Goal: Information Seeking & Learning: Find specific page/section

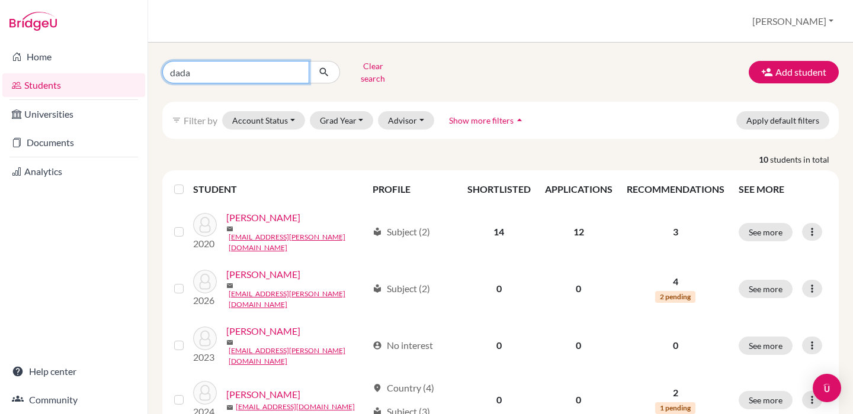
click at [294, 71] on input "dada" at bounding box center [235, 72] width 147 height 22
type input "ahues"
click at [324, 68] on button "submit" at bounding box center [323, 72] width 31 height 22
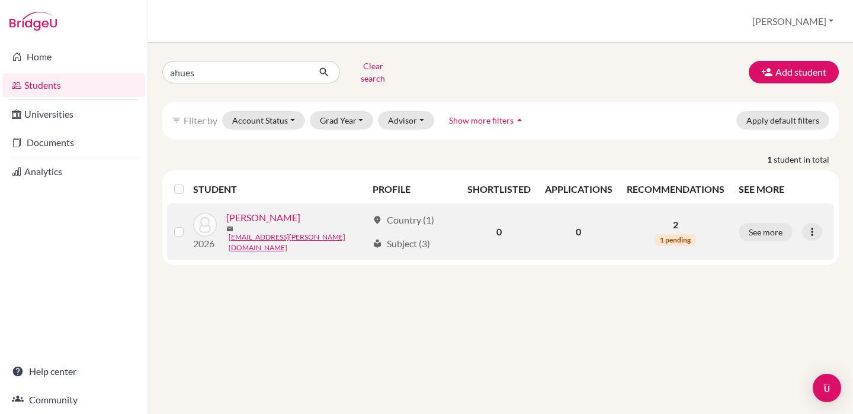
click at [300, 220] on link "[PERSON_NAME]" at bounding box center [263, 218] width 74 height 14
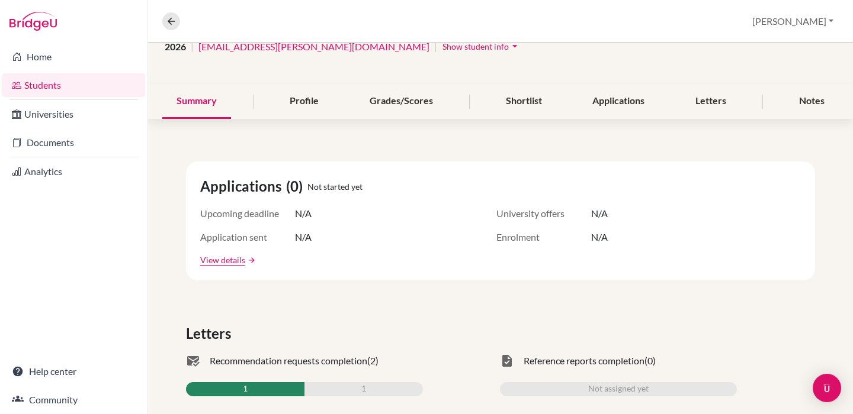
scroll to position [210, 0]
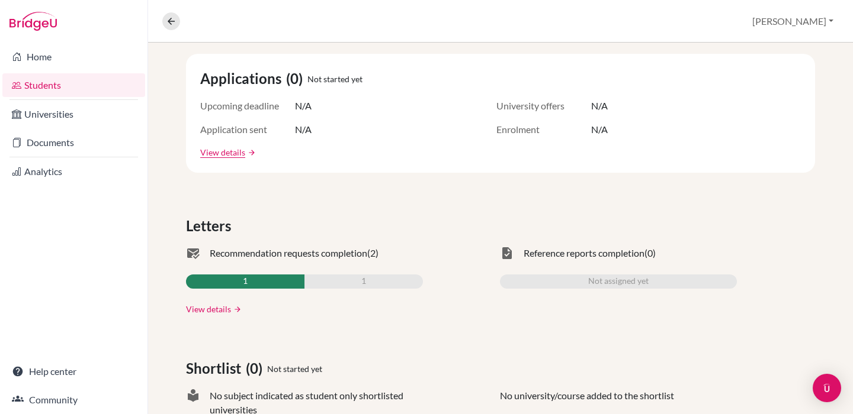
click at [219, 310] on link "View details" at bounding box center [208, 309] width 45 height 12
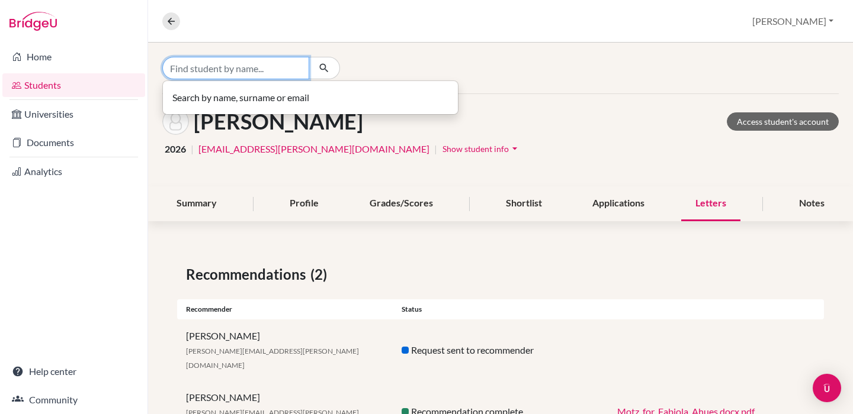
click at [262, 69] on input "Find student by name..." at bounding box center [235, 68] width 147 height 22
type input "[PERSON_NAME]"
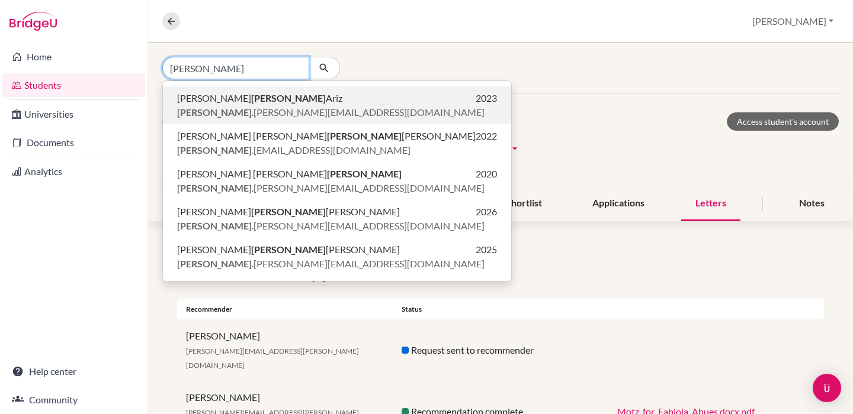
scroll to position [139, 0]
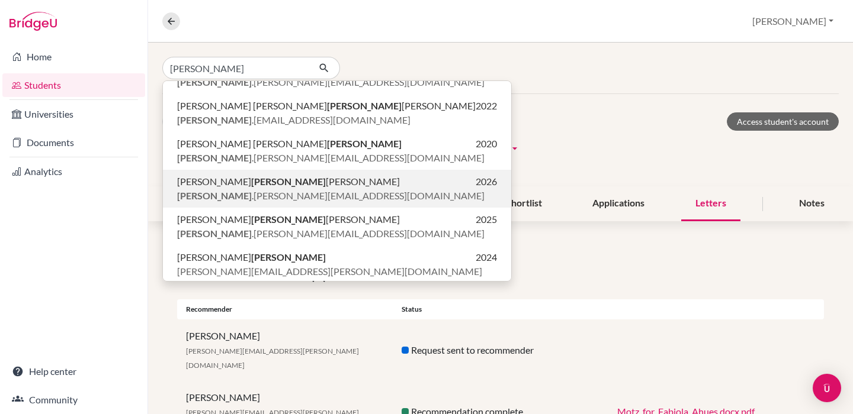
click at [308, 191] on span "[PERSON_NAME] .[PERSON_NAME][EMAIL_ADDRESS][DOMAIN_NAME]" at bounding box center [330, 196] width 307 height 14
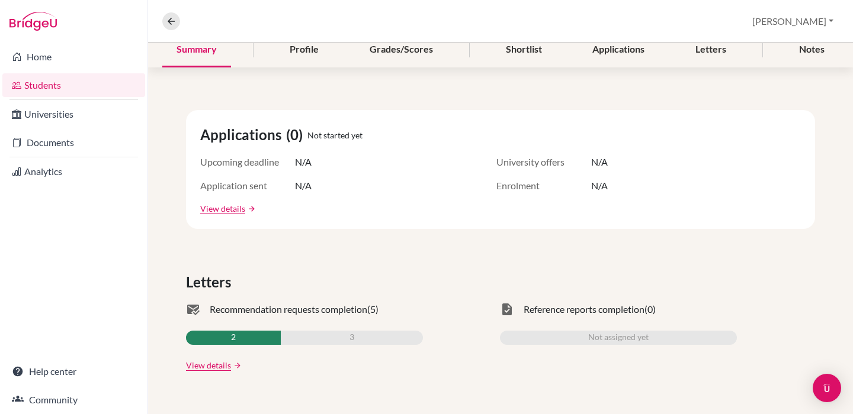
scroll to position [156, 0]
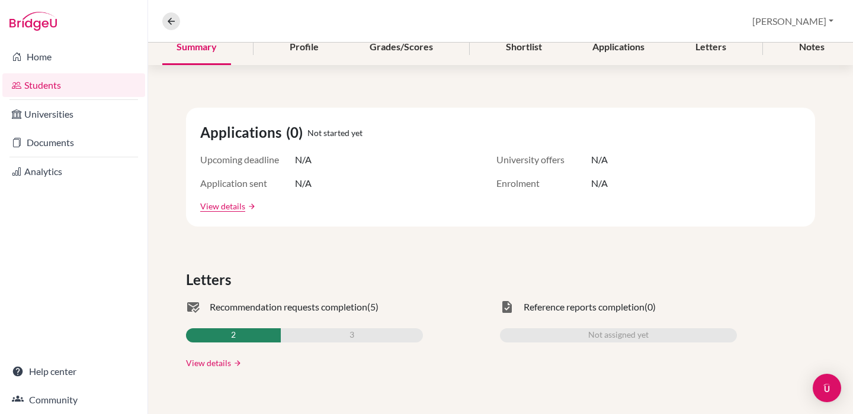
click at [212, 365] on link "View details" at bounding box center [208, 363] width 45 height 12
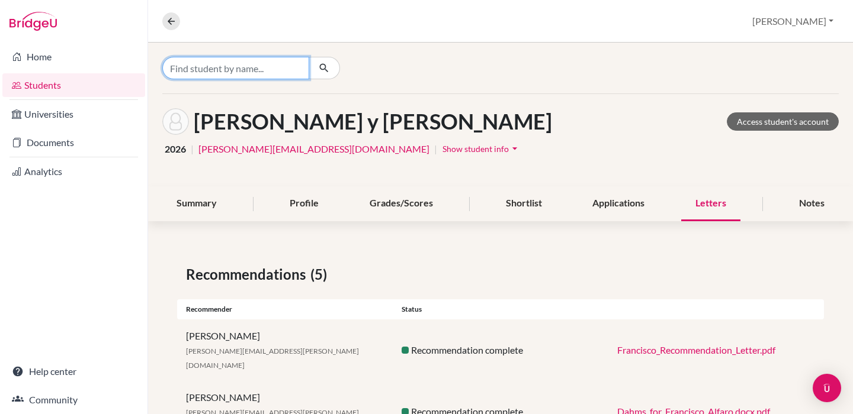
click at [215, 69] on input "Find student by name..." at bounding box center [235, 68] width 147 height 22
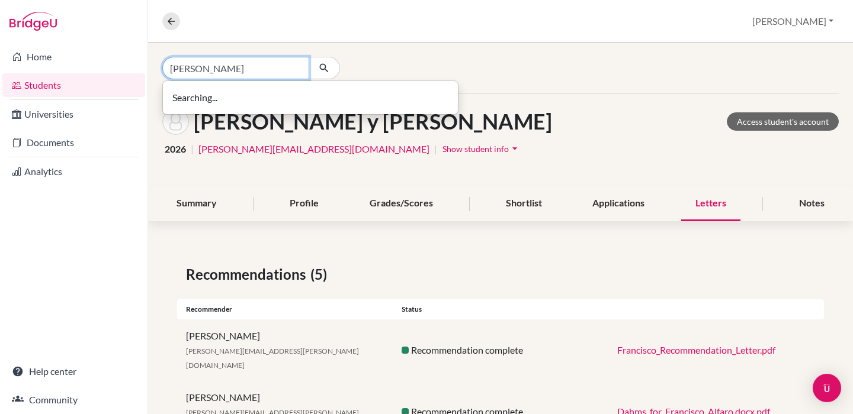
type input "[PERSON_NAME]"
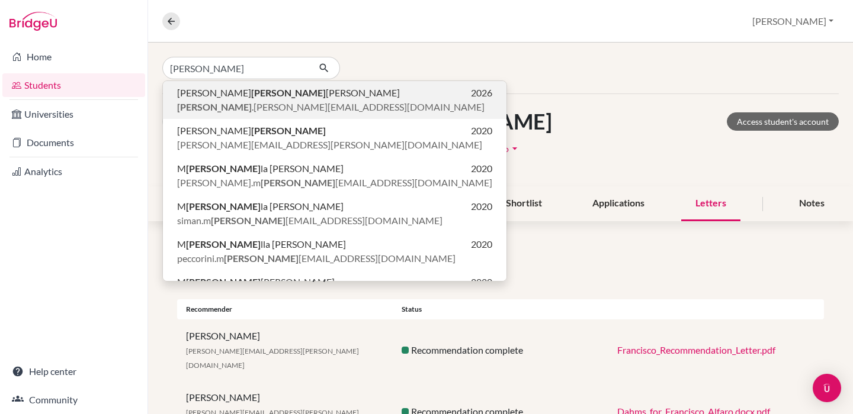
click at [299, 103] on span "[PERSON_NAME] .[PERSON_NAME][EMAIL_ADDRESS][DOMAIN_NAME]" at bounding box center [330, 107] width 307 height 14
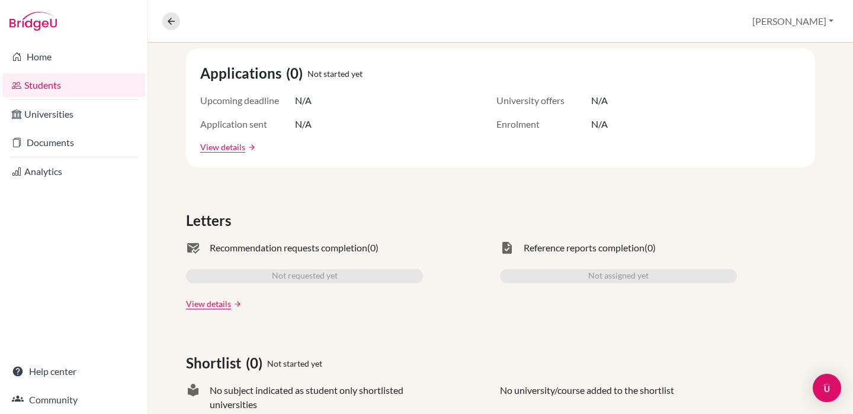
scroll to position [219, 0]
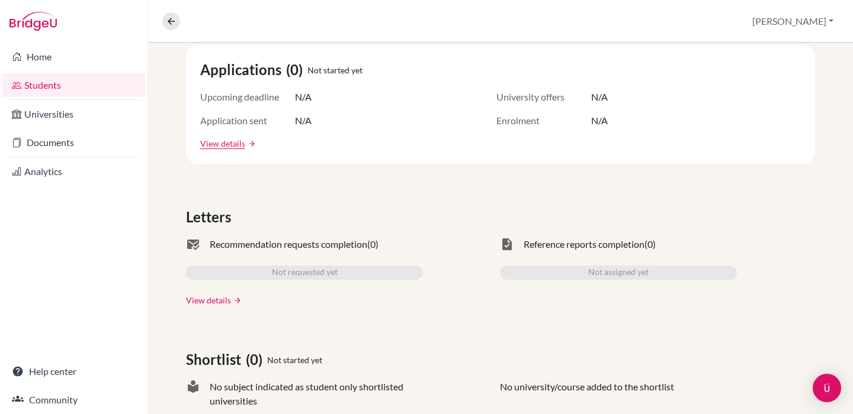
click at [210, 298] on link "View details" at bounding box center [208, 300] width 45 height 12
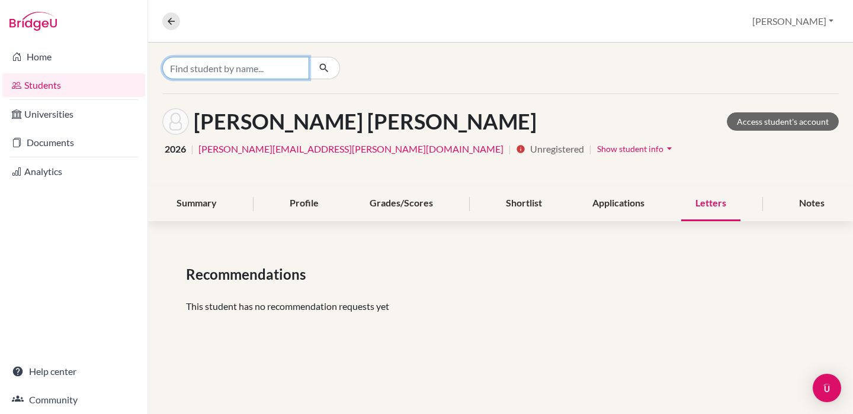
click at [236, 73] on input "Find student by name..." at bounding box center [235, 68] width 147 height 22
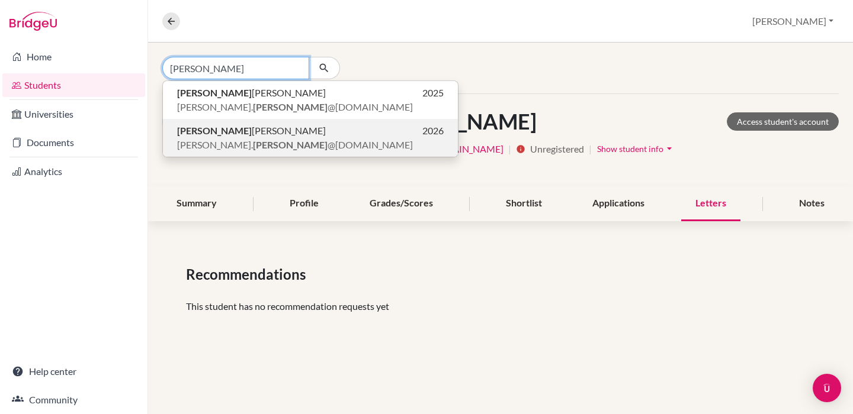
type input "[PERSON_NAME]"
click at [232, 127] on h1 "[PERSON_NAME] [PERSON_NAME]" at bounding box center [365, 121] width 343 height 25
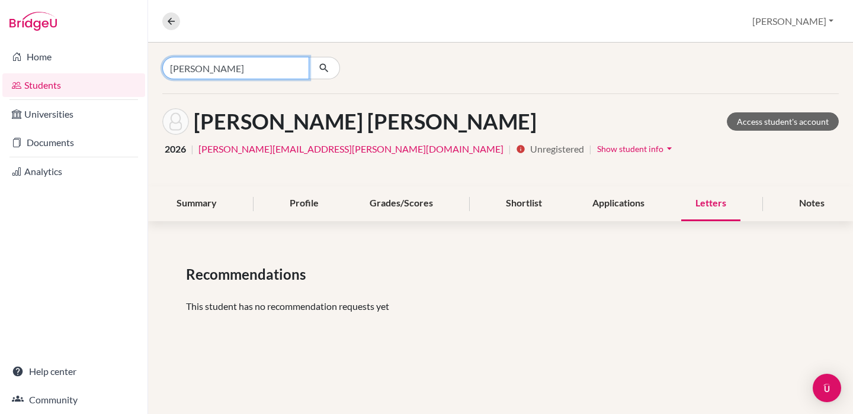
click at [261, 69] on input "[PERSON_NAME]" at bounding box center [235, 68] width 147 height 22
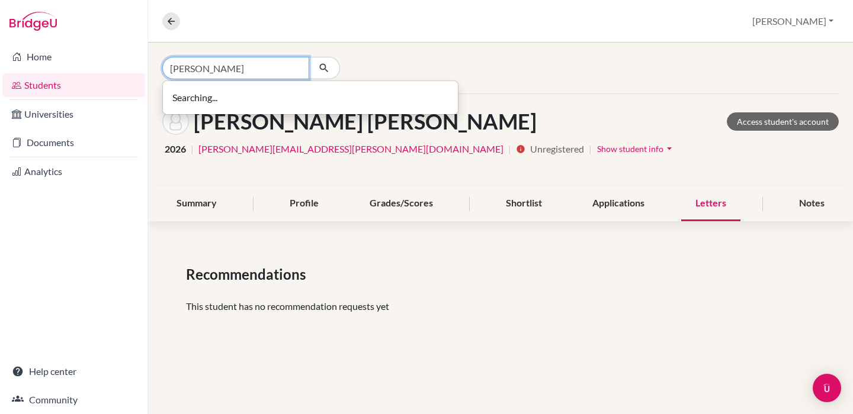
click at [269, 68] on input "[PERSON_NAME]" at bounding box center [235, 68] width 147 height 22
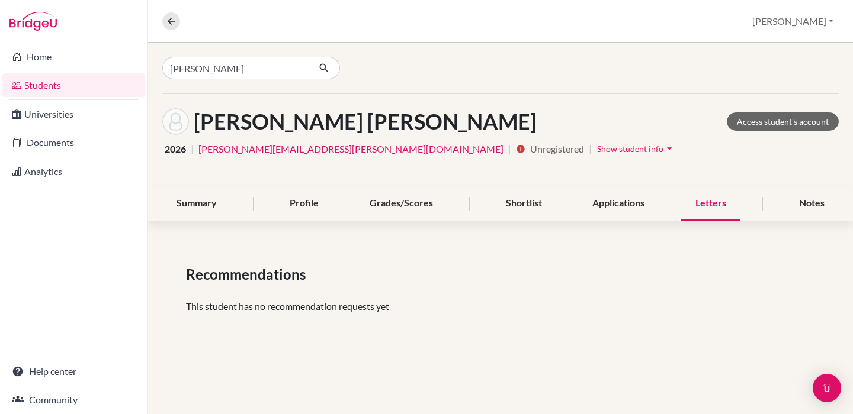
click at [332, 70] on button "button" at bounding box center [323, 68] width 31 height 22
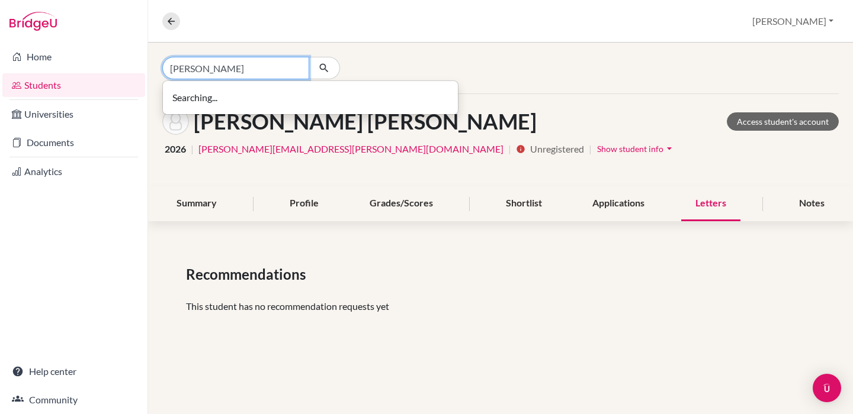
drag, startPoint x: 332, startPoint y: 70, endPoint x: 239, endPoint y: 70, distance: 92.4
click at [239, 70] on input "[PERSON_NAME]" at bounding box center [235, 68] width 147 height 22
click at [328, 64] on icon "button" at bounding box center [324, 68] width 12 height 12
drag, startPoint x: 325, startPoint y: 64, endPoint x: 295, endPoint y: 70, distance: 30.8
click at [295, 70] on input "[PERSON_NAME]" at bounding box center [235, 68] width 147 height 22
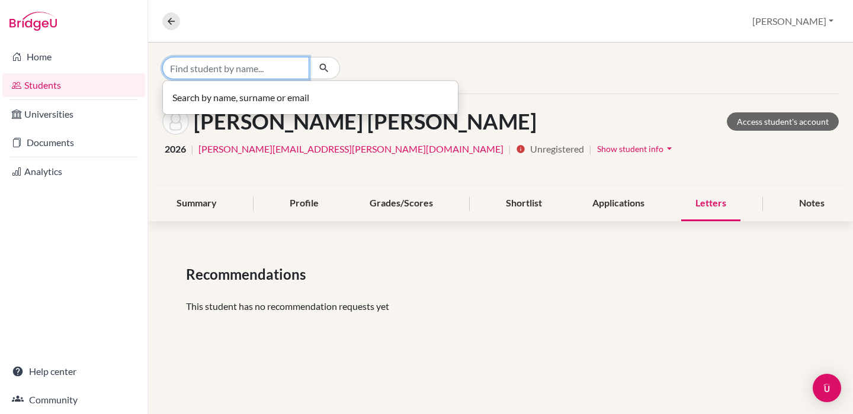
click at [245, 70] on input "Find student by name..." at bounding box center [235, 68] width 147 height 22
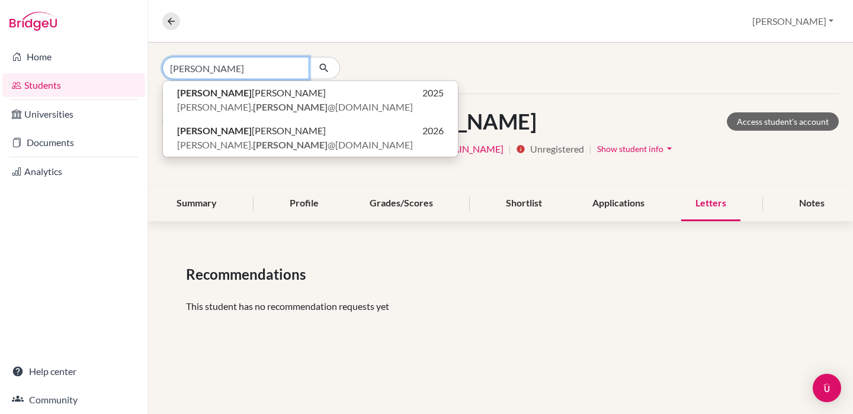
type input "[PERSON_NAME]"
click at [358, 59] on div "[PERSON_NAME] [PERSON_NAME] 2025 [PERSON_NAME]. [PERSON_NAME] @[DOMAIN_NAME] Gi…" at bounding box center [275, 68] width 226 height 22
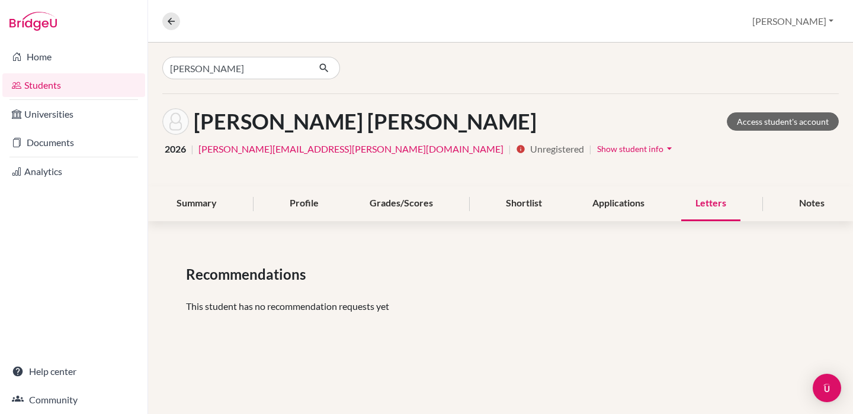
click at [340, 63] on div "[PERSON_NAME]" at bounding box center [275, 68] width 226 height 22
click at [327, 69] on icon "button" at bounding box center [324, 68] width 12 height 12
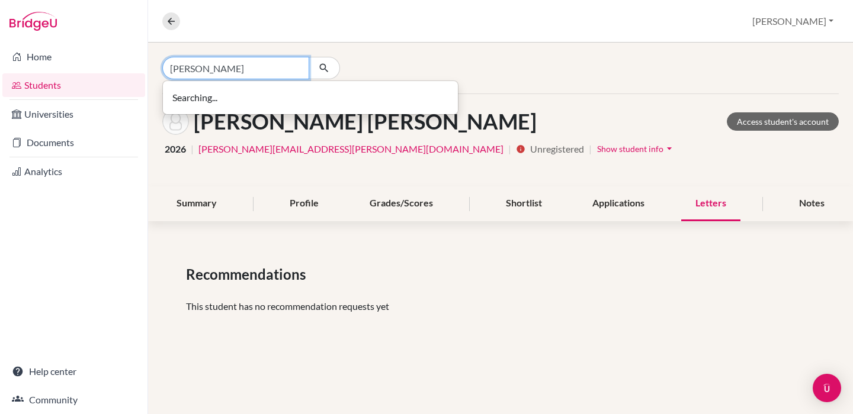
drag, startPoint x: 327, startPoint y: 69, endPoint x: 267, endPoint y: 67, distance: 59.8
click at [267, 67] on input "[PERSON_NAME]" at bounding box center [235, 68] width 147 height 22
click at [295, 71] on input "[PERSON_NAME]" at bounding box center [235, 68] width 147 height 22
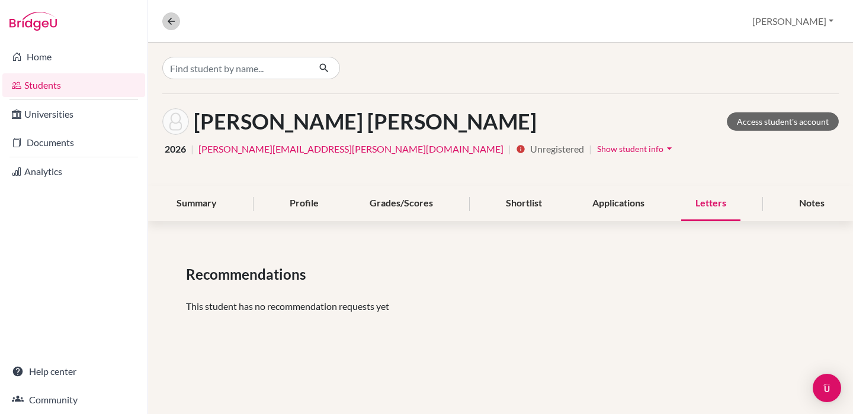
click at [171, 24] on icon at bounding box center [171, 21] width 11 height 11
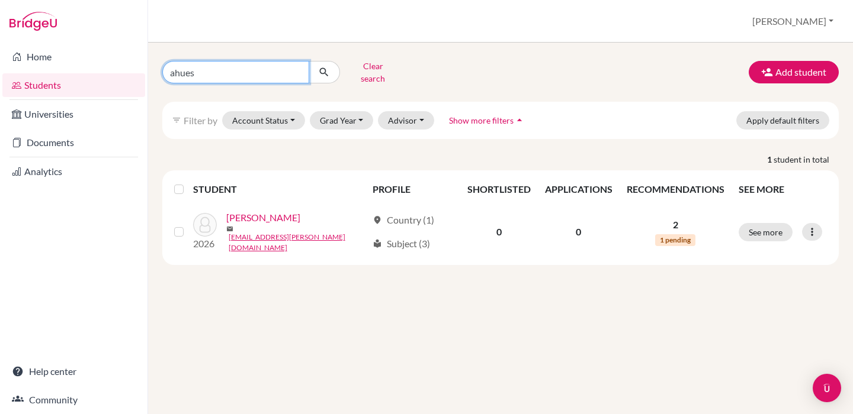
click at [236, 76] on input "ahues" at bounding box center [235, 72] width 147 height 22
type input "a"
type input "[PERSON_NAME]"
click at [324, 68] on button "submit" at bounding box center [323, 72] width 31 height 22
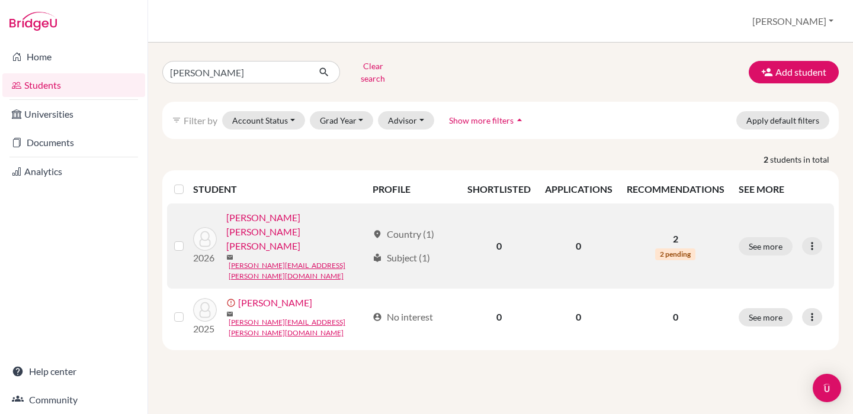
click at [284, 211] on link "[PERSON_NAME] [PERSON_NAME] [PERSON_NAME]" at bounding box center [296, 232] width 141 height 43
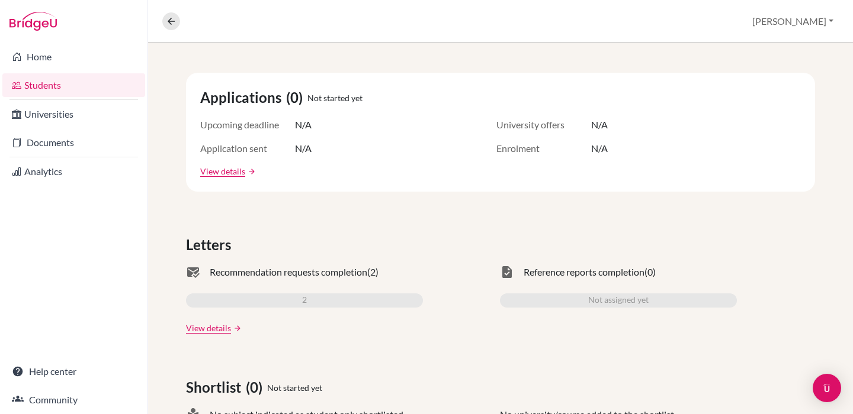
scroll to position [213, 0]
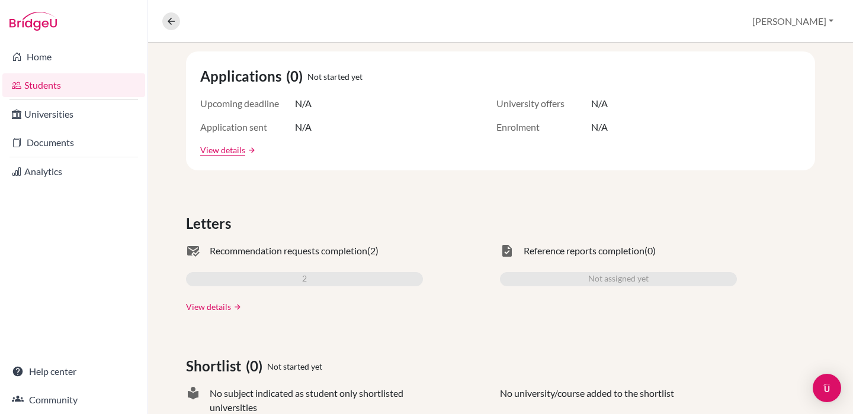
click at [210, 306] on link "View details" at bounding box center [208, 307] width 45 height 12
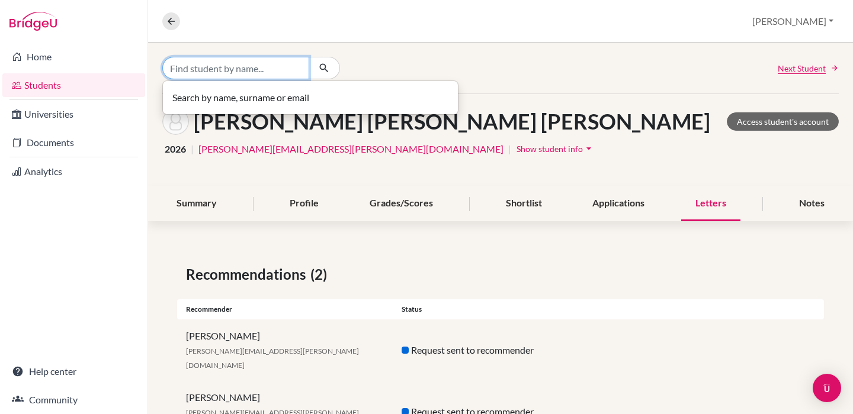
drag, startPoint x: 629, startPoint y: 3, endPoint x: 240, endPoint y: 72, distance: 394.4
click at [240, 72] on input "Find student by name..." at bounding box center [235, 68] width 147 height 22
type input "[PERSON_NAME]"
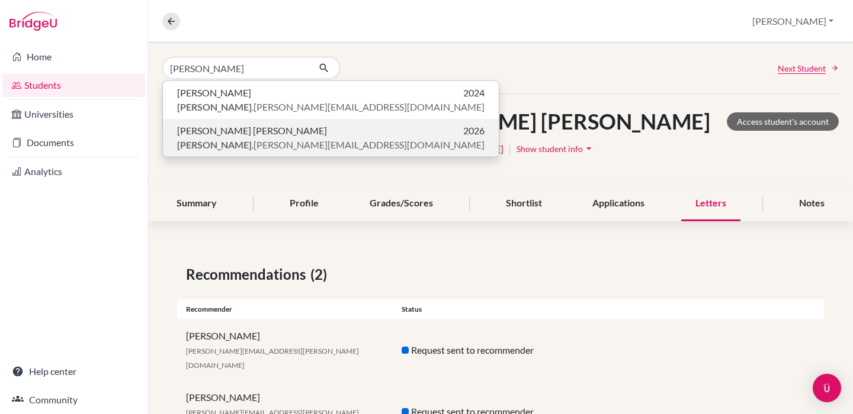
click at [281, 137] on span "[PERSON_NAME] [PERSON_NAME]" at bounding box center [252, 131] width 150 height 14
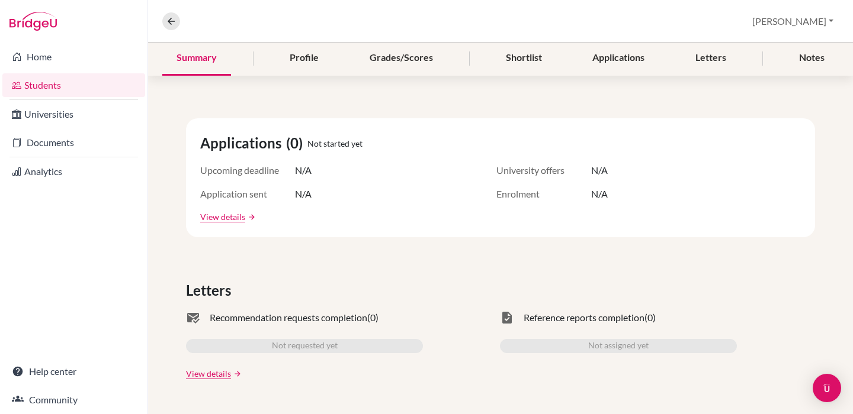
scroll to position [150, 0]
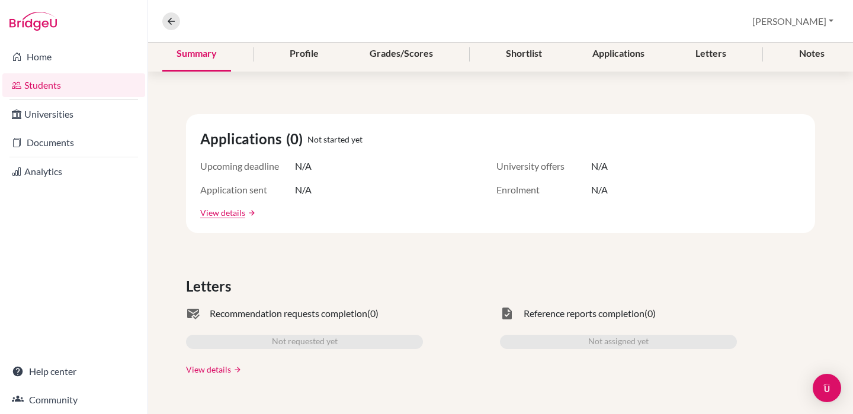
click at [212, 374] on link "View details" at bounding box center [208, 370] width 45 height 12
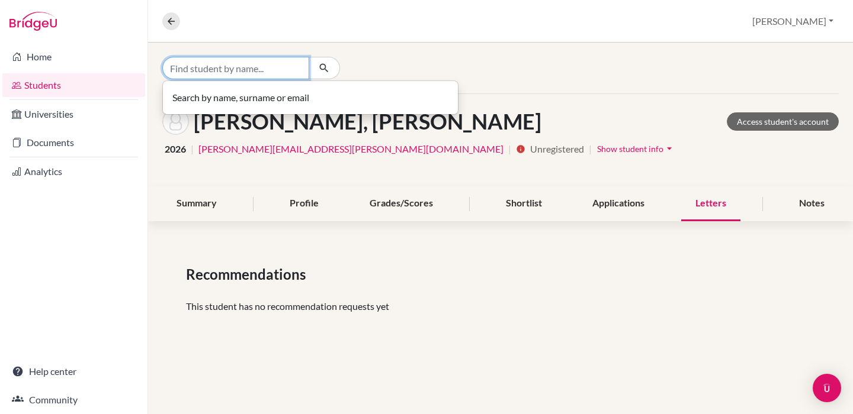
click at [244, 69] on input "Find student by name..." at bounding box center [235, 68] width 147 height 22
type input "cerritos"
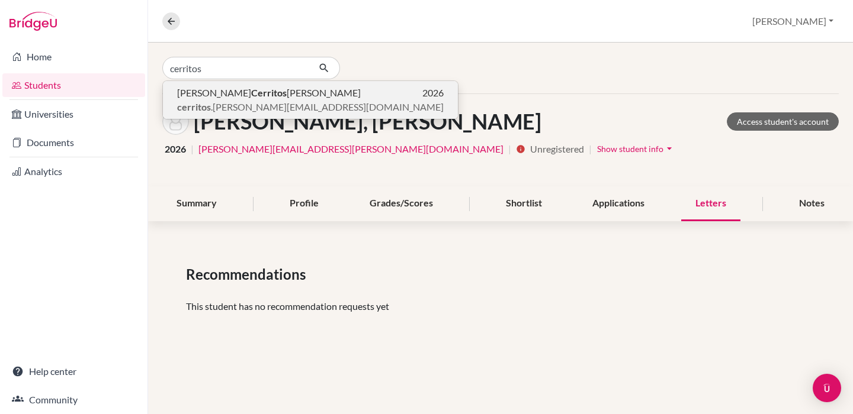
click at [261, 96] on b "Cerritos" at bounding box center [269, 92] width 36 height 11
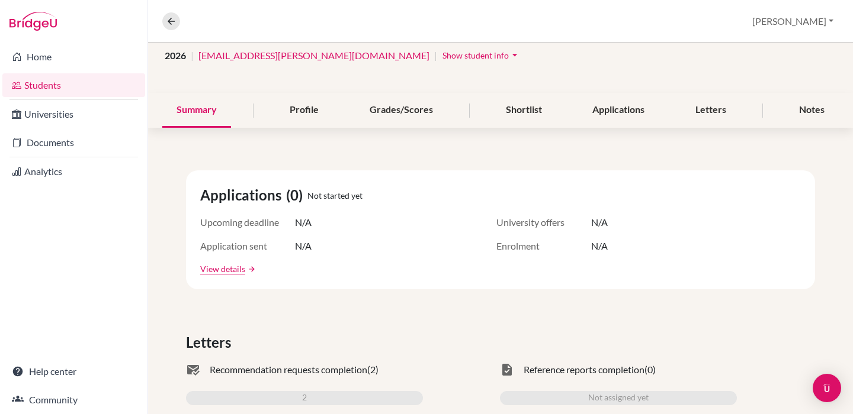
scroll to position [186, 0]
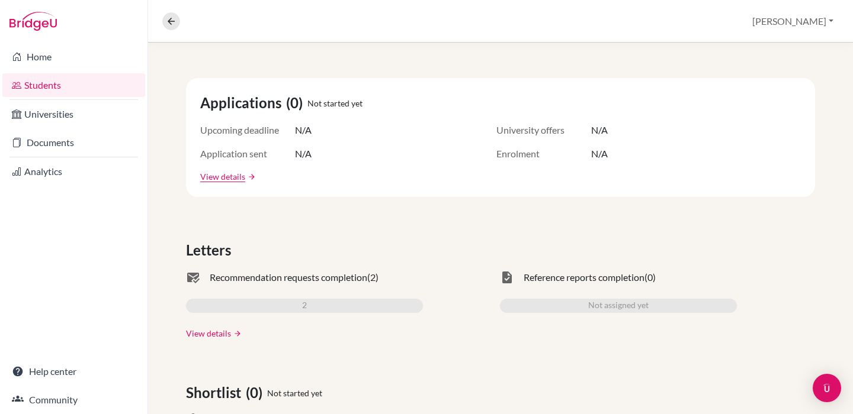
click at [207, 337] on link "View details" at bounding box center [208, 333] width 45 height 12
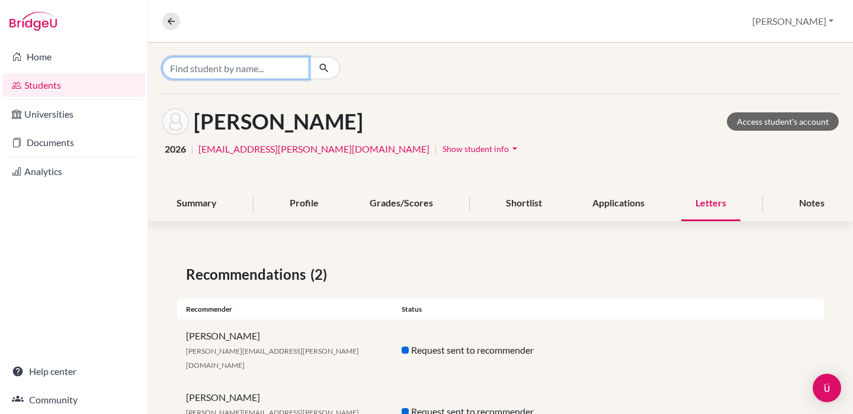
click at [279, 70] on input "Find student by name..." at bounding box center [235, 68] width 147 height 22
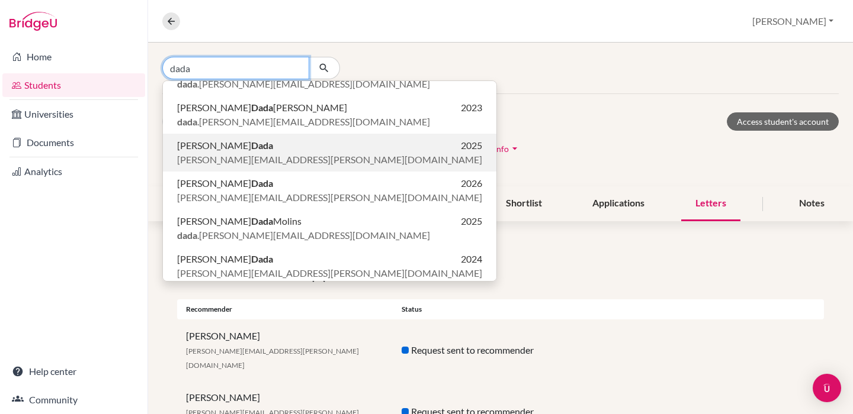
scroll to position [173, 0]
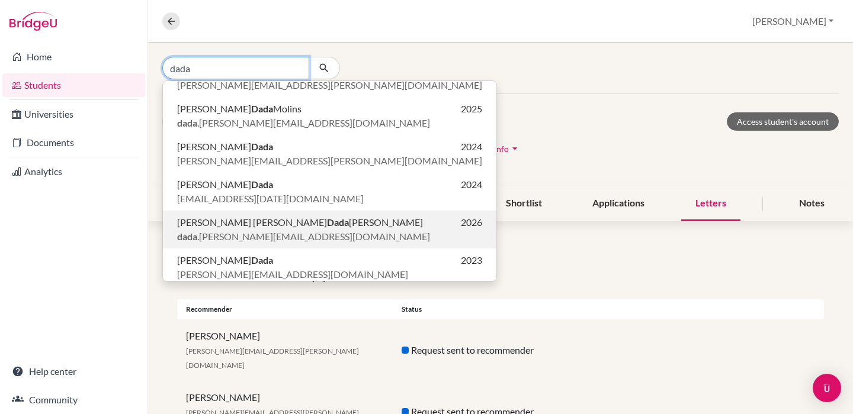
type input "dada"
click at [255, 236] on span "dada .[PERSON_NAME][EMAIL_ADDRESS][DOMAIN_NAME]" at bounding box center [303, 237] width 253 height 14
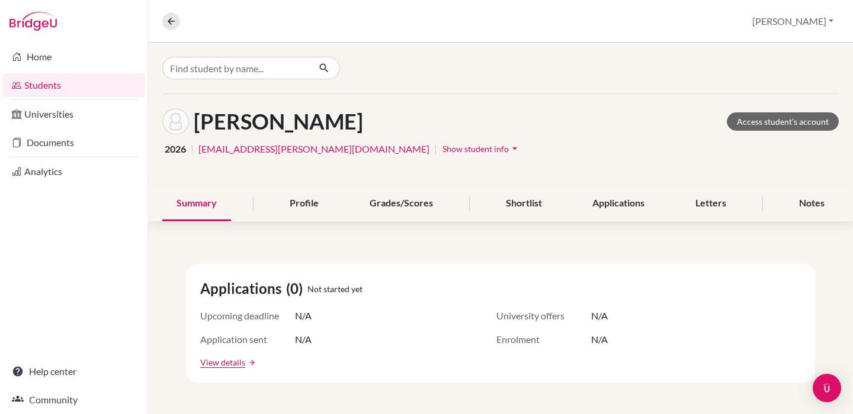
scroll to position [230, 0]
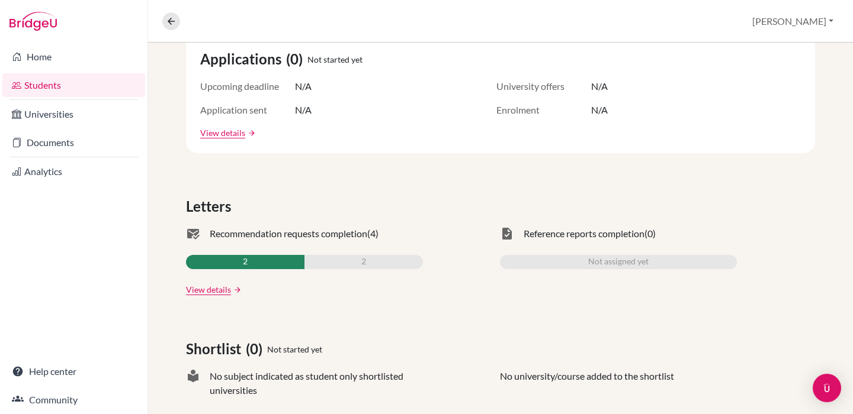
click at [208, 299] on div "Applications (0) Not started yet Upcoming deadline N/A University offers N/A Ap…" at bounding box center [500, 409] width 705 height 806
click at [210, 291] on link "View details" at bounding box center [208, 290] width 45 height 12
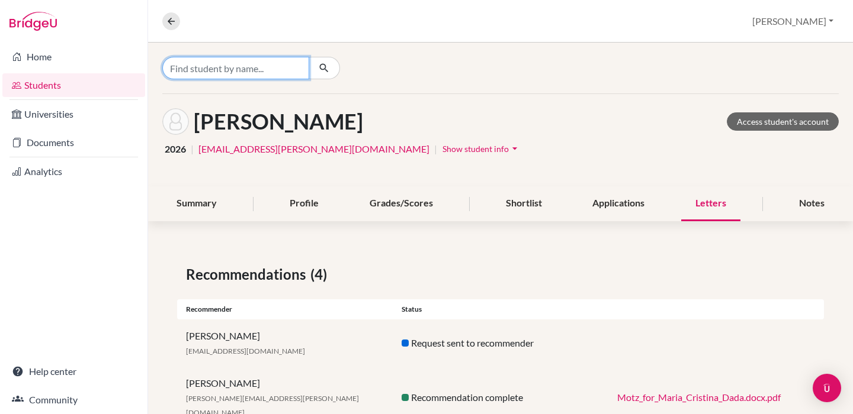
click at [254, 65] on input "Find student by name..." at bounding box center [235, 68] width 147 height 22
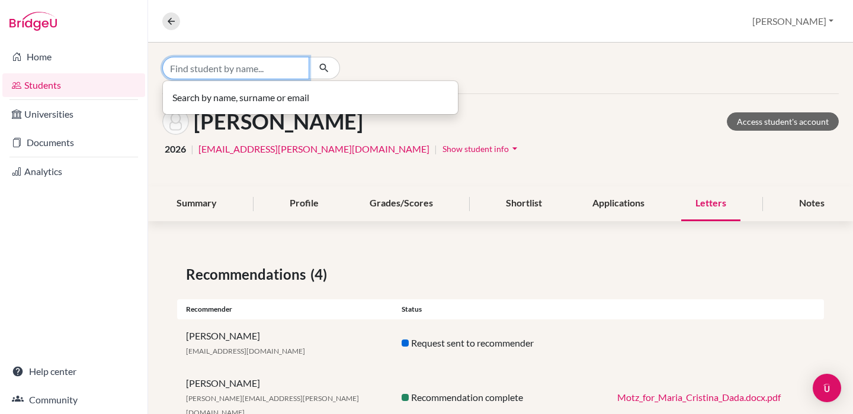
click at [210, 72] on input "Find student by name..." at bounding box center [235, 68] width 147 height 22
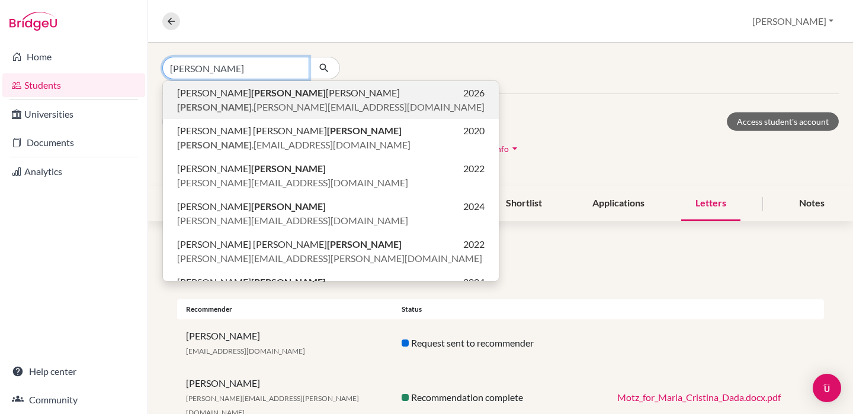
type input "[PERSON_NAME]"
click at [324, 99] on p "[PERSON_NAME] 2026" at bounding box center [330, 93] width 307 height 14
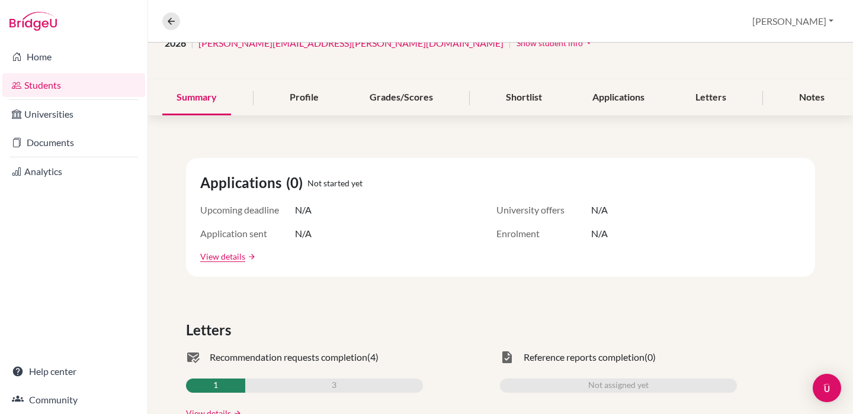
scroll to position [125, 0]
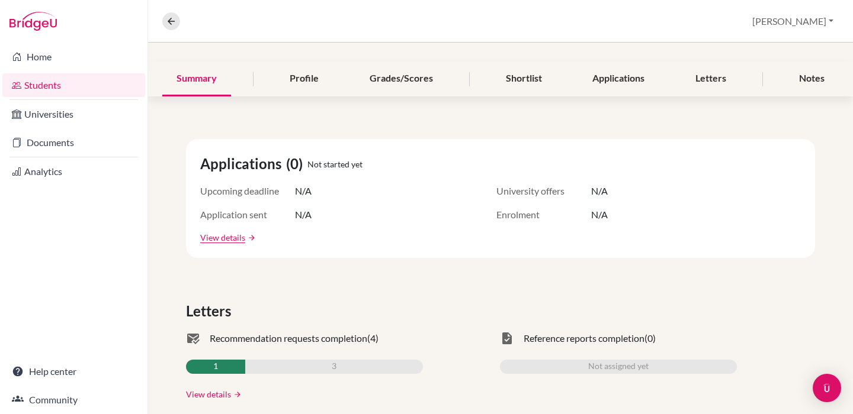
click at [210, 396] on link "View details" at bounding box center [208, 394] width 45 height 12
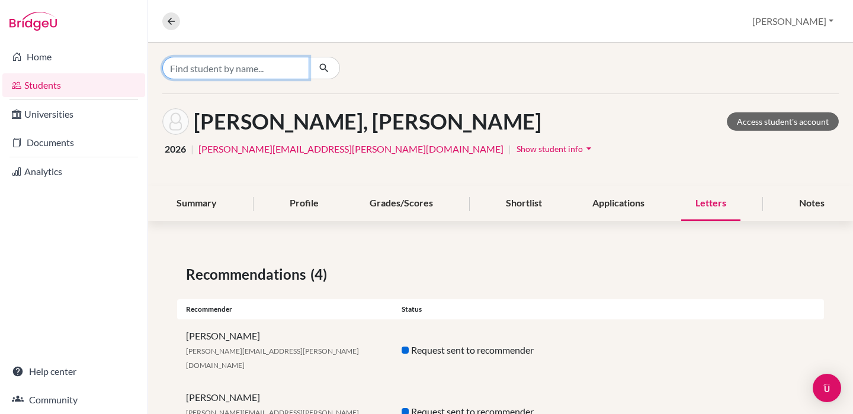
click at [239, 70] on input "Find student by name..." at bounding box center [235, 68] width 147 height 22
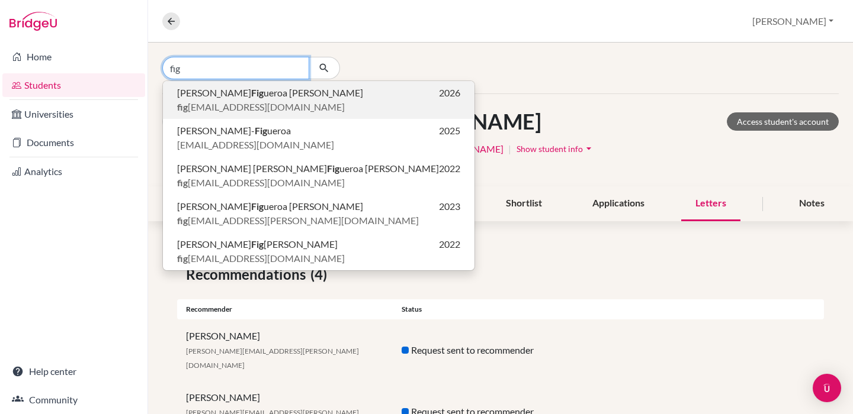
type input "fig"
click at [274, 99] on span "Ariana [PERSON_NAME] Fig ueroa [PERSON_NAME]" at bounding box center [270, 93] width 186 height 14
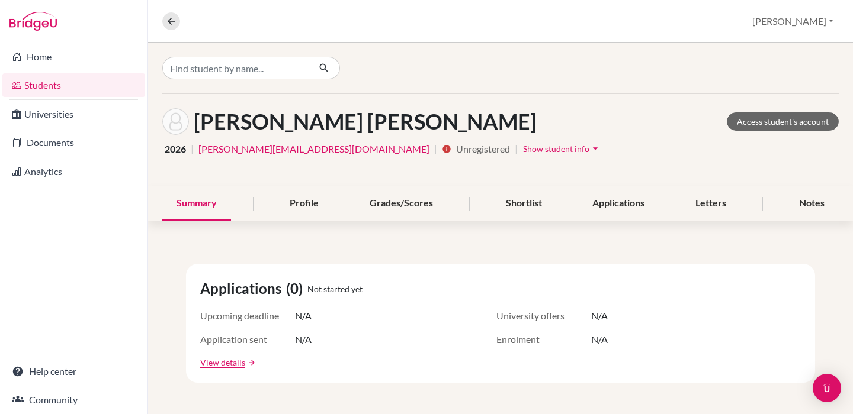
scroll to position [219, 0]
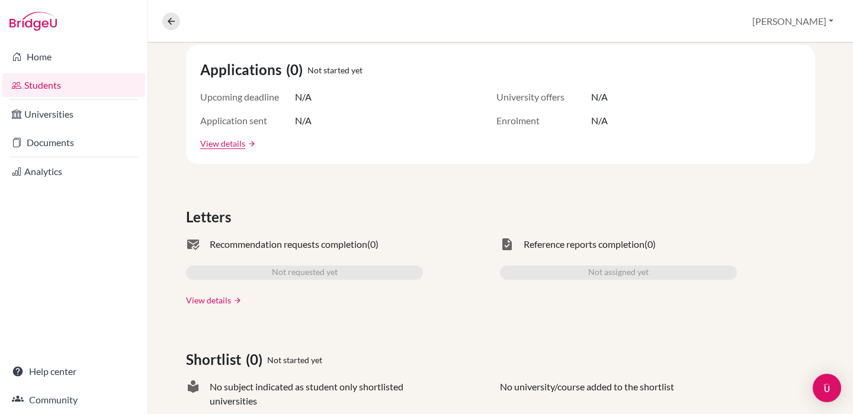
click at [207, 297] on link "View details" at bounding box center [208, 300] width 45 height 12
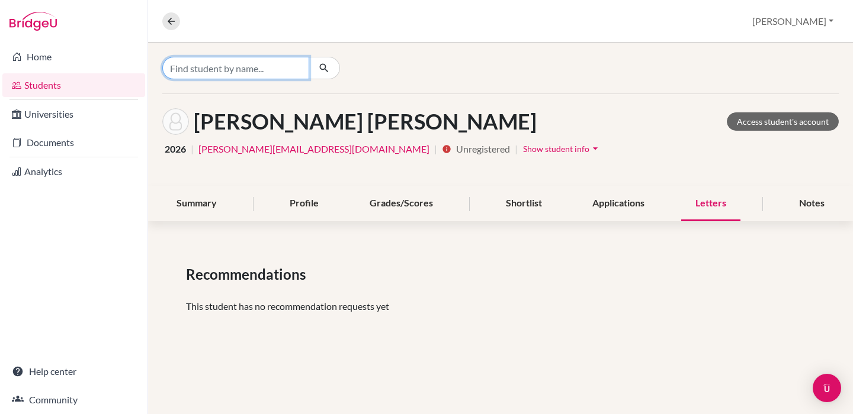
click at [266, 70] on input "Find student by name..." at bounding box center [235, 68] width 147 height 22
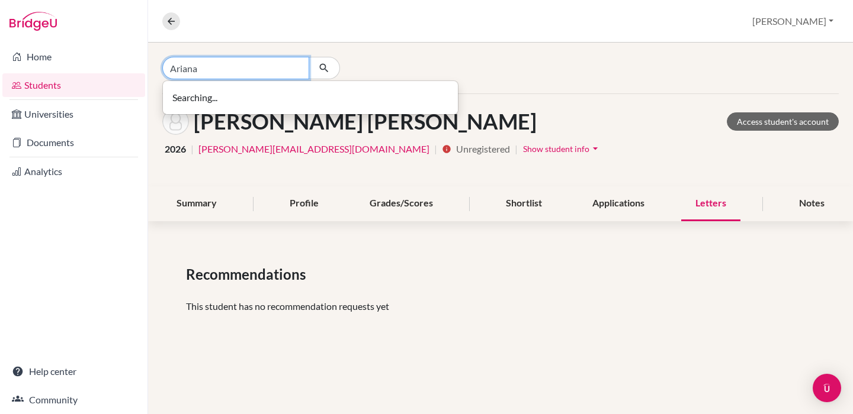
click at [243, 72] on input "Ariana" at bounding box center [235, 68] width 147 height 22
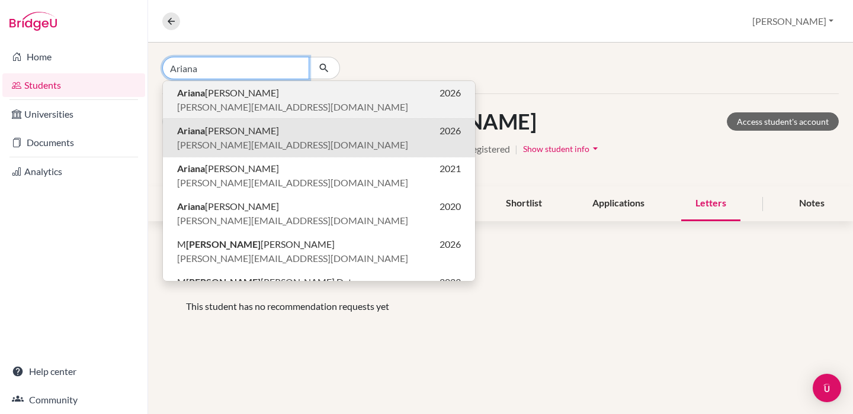
type input "Ariana"
click at [303, 104] on span "[PERSON_NAME][EMAIL_ADDRESS][DOMAIN_NAME]" at bounding box center [292, 107] width 231 height 14
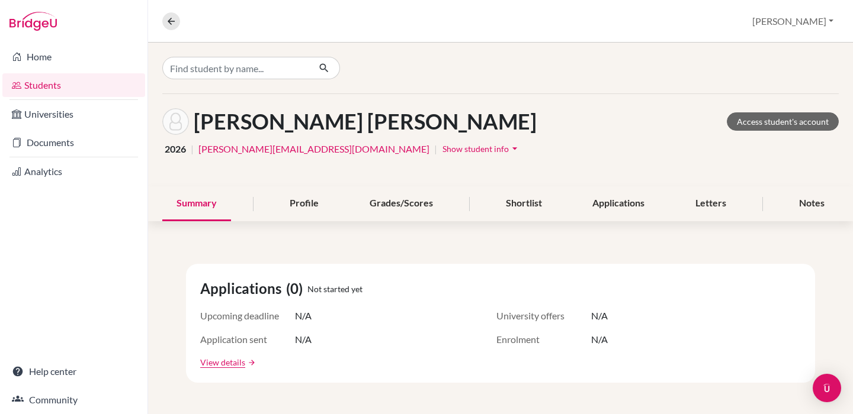
scroll to position [232, 0]
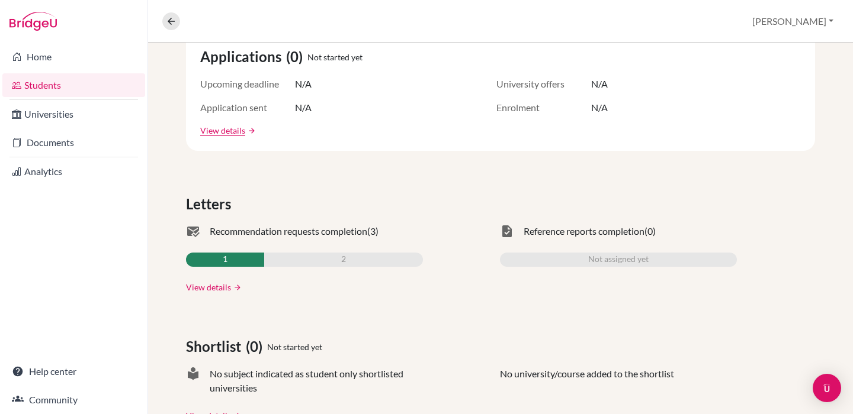
click at [208, 287] on link "View details" at bounding box center [208, 287] width 45 height 12
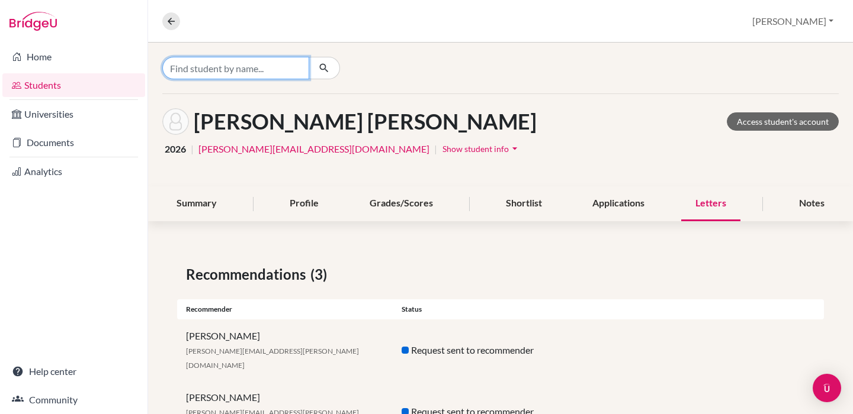
click at [224, 71] on input "Find student by name..." at bounding box center [235, 68] width 147 height 22
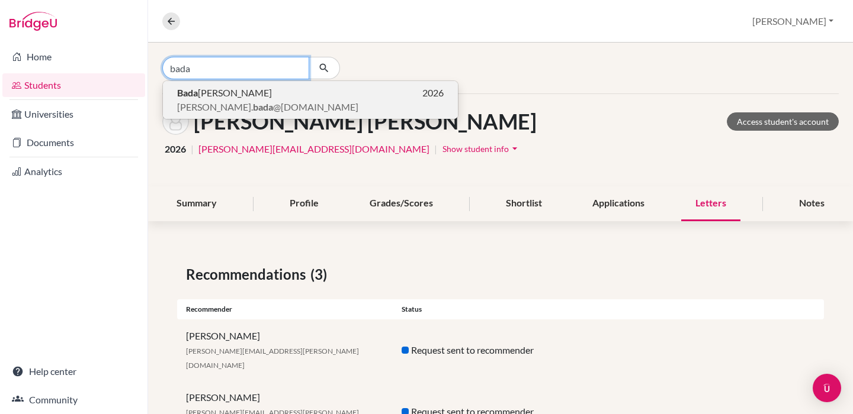
type input "bada"
click at [255, 105] on span "[PERSON_NAME]. bada @[DOMAIN_NAME]" at bounding box center [267, 107] width 181 height 14
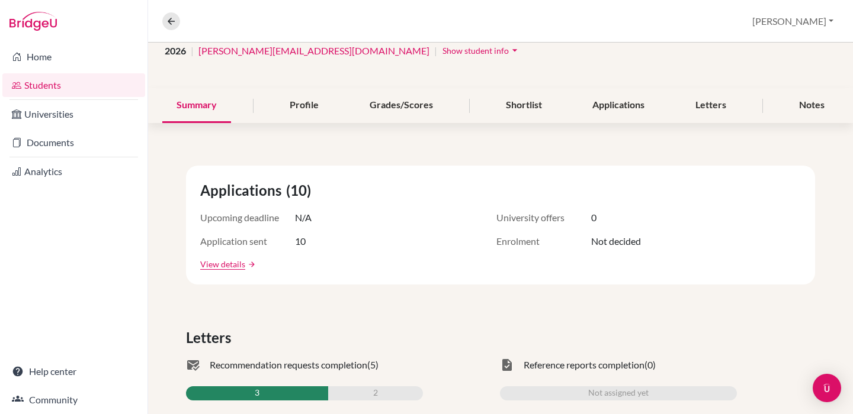
scroll to position [351, 0]
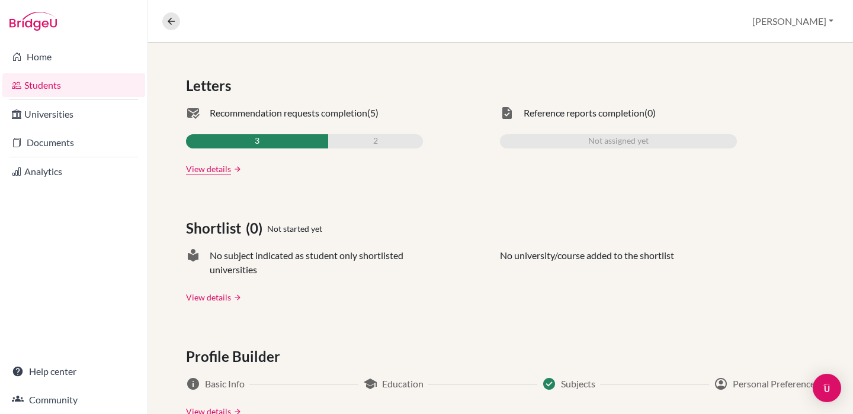
click at [203, 295] on link "View details" at bounding box center [208, 297] width 45 height 12
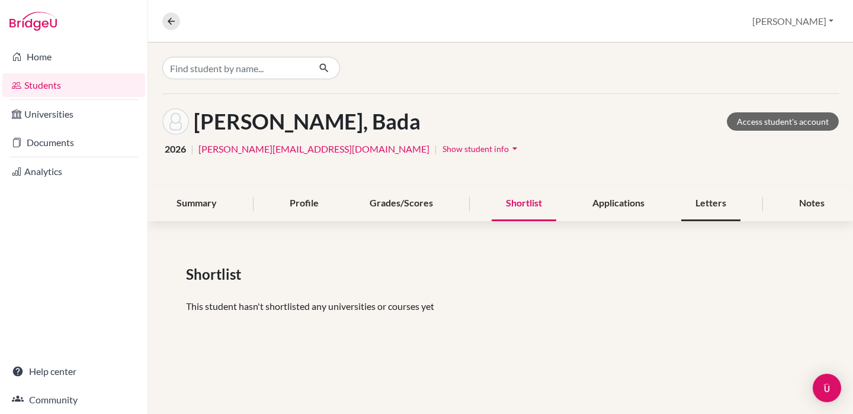
click at [706, 201] on div "Letters" at bounding box center [710, 204] width 59 height 35
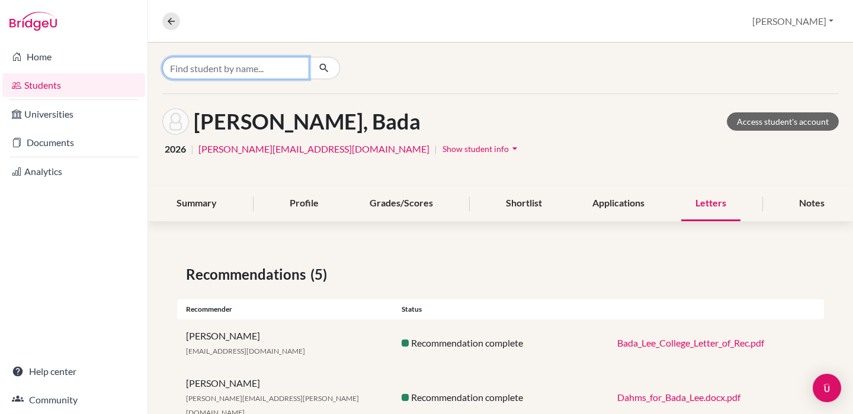
click at [208, 70] on input "Find student by name..." at bounding box center [235, 68] width 147 height 22
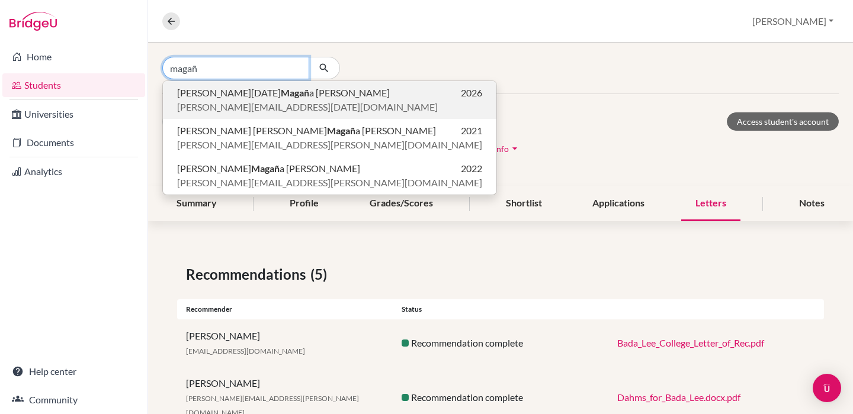
type input "magañ"
click at [229, 105] on span "[PERSON_NAME][EMAIL_ADDRESS][DATE][DOMAIN_NAME]" at bounding box center [307, 107] width 261 height 14
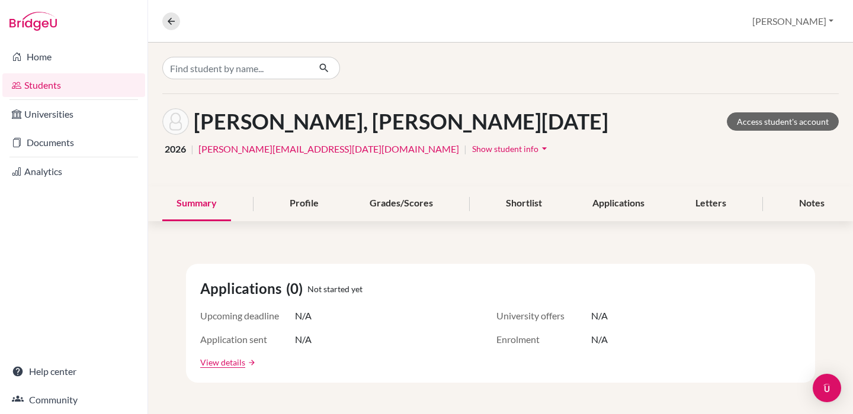
scroll to position [244, 0]
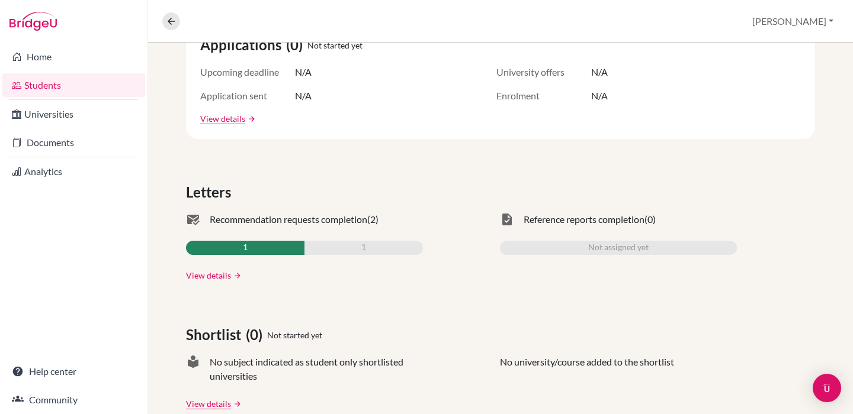
click at [216, 272] on link "View details" at bounding box center [208, 275] width 45 height 12
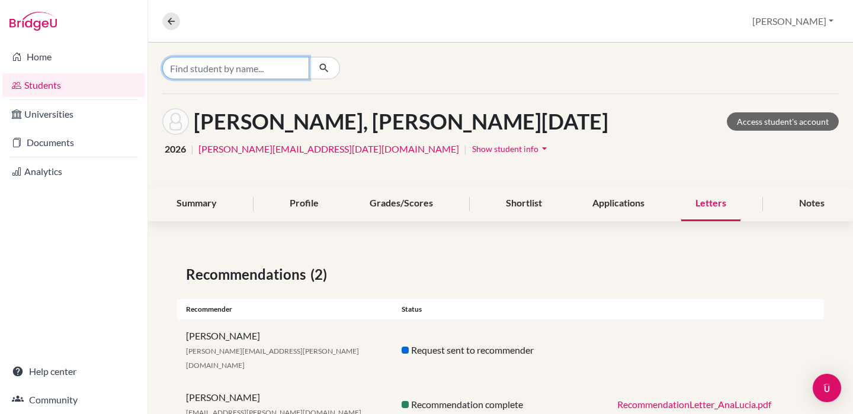
click at [218, 69] on input "Find student by name..." at bounding box center [235, 68] width 147 height 22
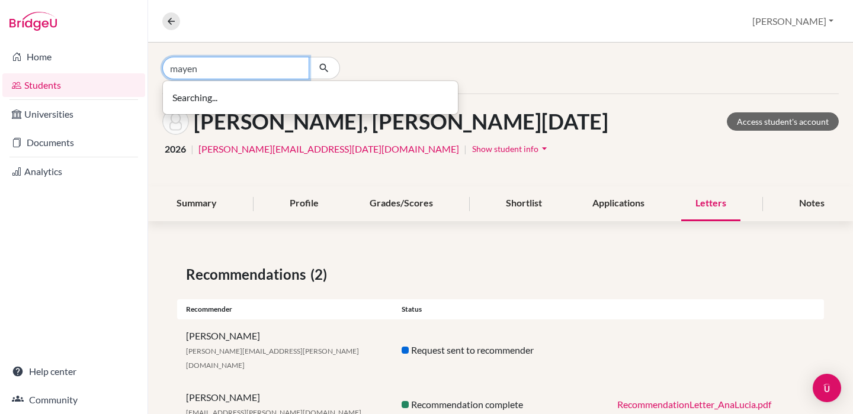
type input "mayen"
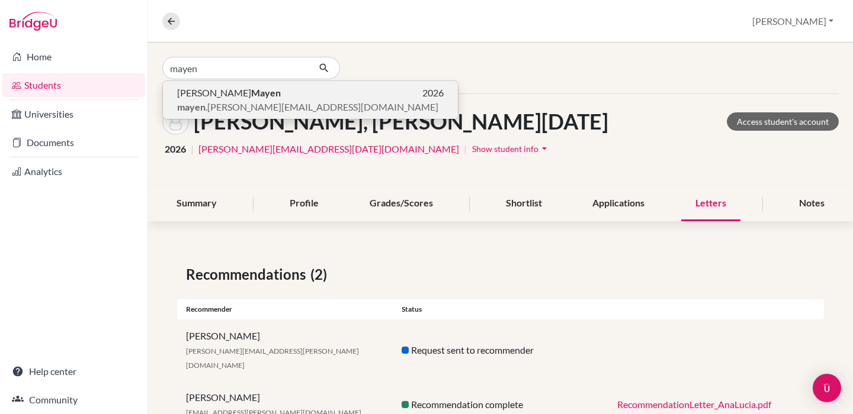
click at [239, 104] on span "mayen .[PERSON_NAME][EMAIL_ADDRESS][DOMAIN_NAME]" at bounding box center [307, 107] width 261 height 14
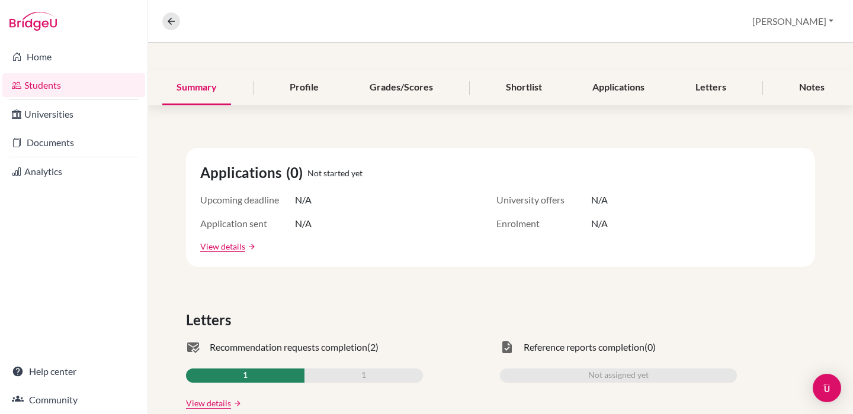
scroll to position [245, 0]
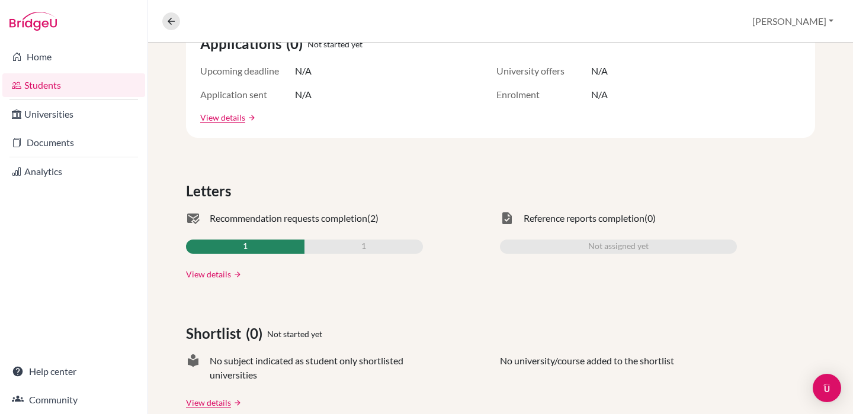
click at [218, 277] on link "View details" at bounding box center [208, 274] width 45 height 12
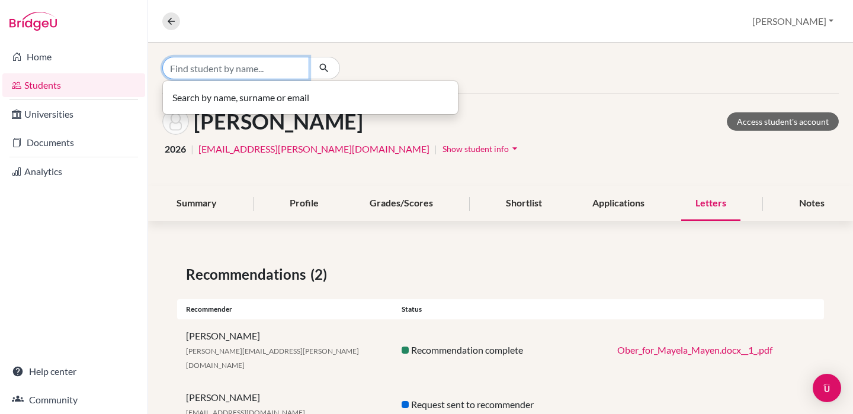
click at [247, 69] on input "Find student by name..." at bounding box center [235, 68] width 147 height 22
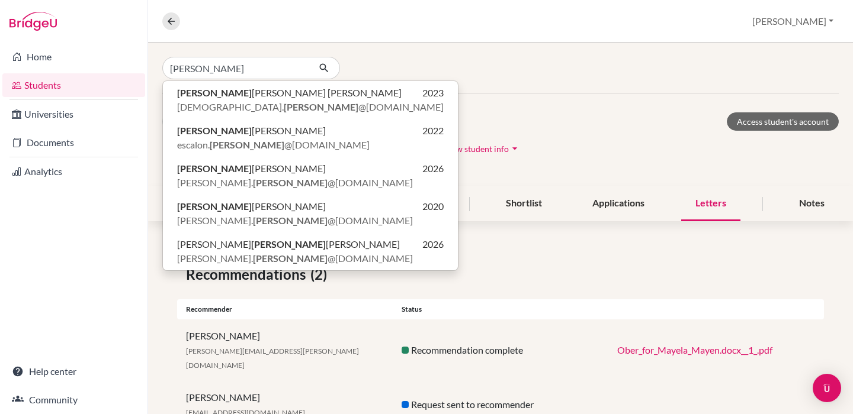
drag, startPoint x: 247, startPoint y: 69, endPoint x: 308, endPoint y: 186, distance: 131.3
click at [308, 186] on div "[PERSON_NAME] Access student's account 2026 | [EMAIL_ADDRESS][PERSON_NAME][DOMA…" at bounding box center [500, 140] width 705 height 92
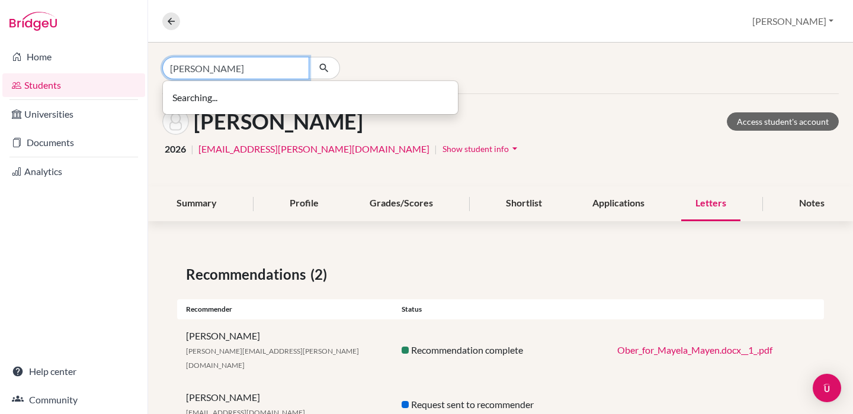
click at [239, 65] on input "[PERSON_NAME]" at bounding box center [235, 68] width 147 height 22
type input "[PERSON_NAME]"
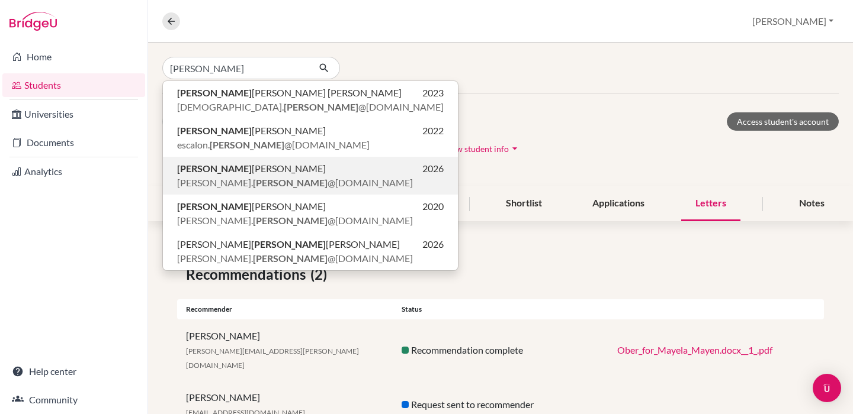
click at [255, 178] on span "[PERSON_NAME]. [PERSON_NAME] @[DOMAIN_NAME]" at bounding box center [295, 183] width 236 height 14
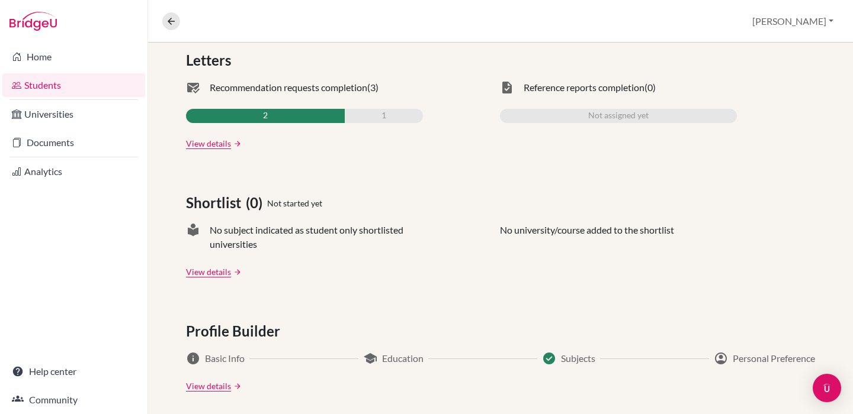
scroll to position [378, 0]
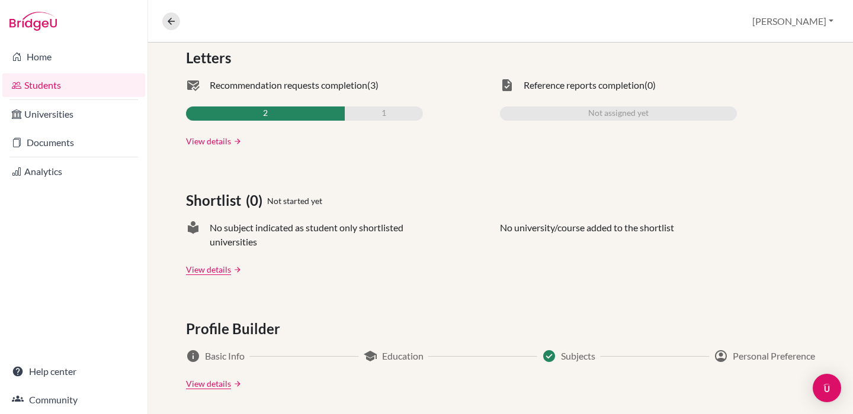
click at [213, 142] on link "View details" at bounding box center [208, 141] width 45 height 12
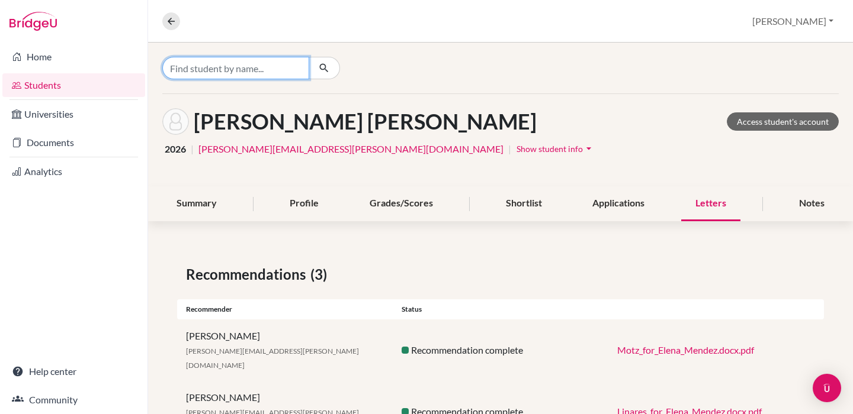
click at [232, 69] on input "Find student by name..." at bounding box center [235, 68] width 147 height 22
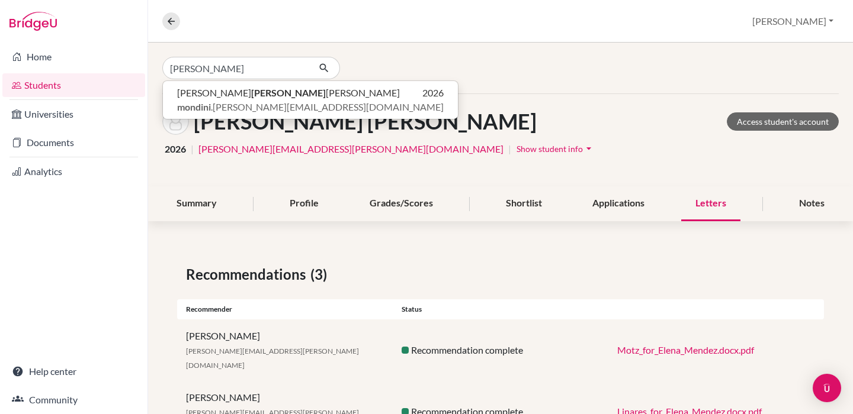
drag, startPoint x: 232, startPoint y: 69, endPoint x: 411, endPoint y: 62, distance: 179.6
click at [419, 59] on div "[PERSON_NAME] [PERSON_NAME] 2026 [PERSON_NAME] .[PERSON_NAME][EMAIL_ADDRESS][DO…" at bounding box center [500, 68] width 705 height 51
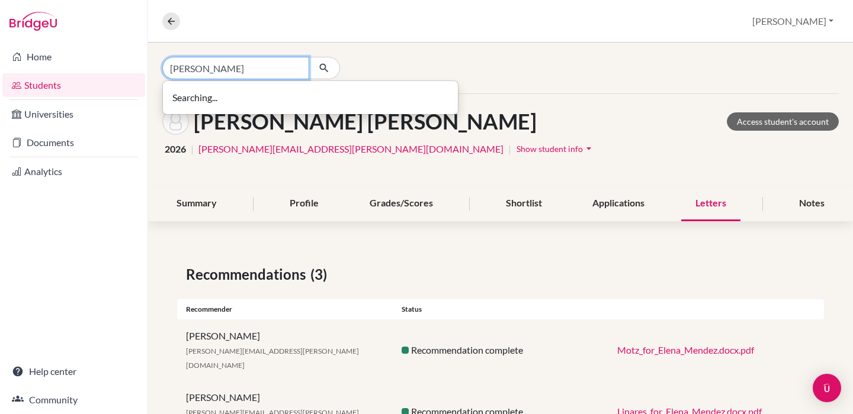
click at [229, 69] on input "[PERSON_NAME]" at bounding box center [235, 68] width 147 height 22
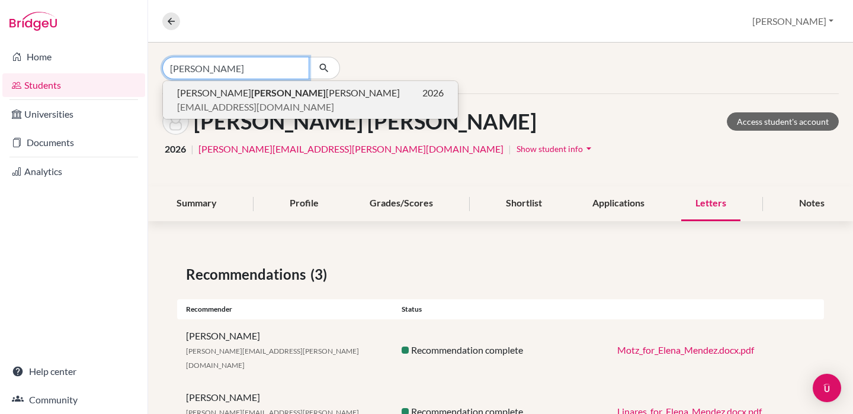
type input "[PERSON_NAME]"
click at [251, 95] on b "[PERSON_NAME]" at bounding box center [288, 92] width 75 height 11
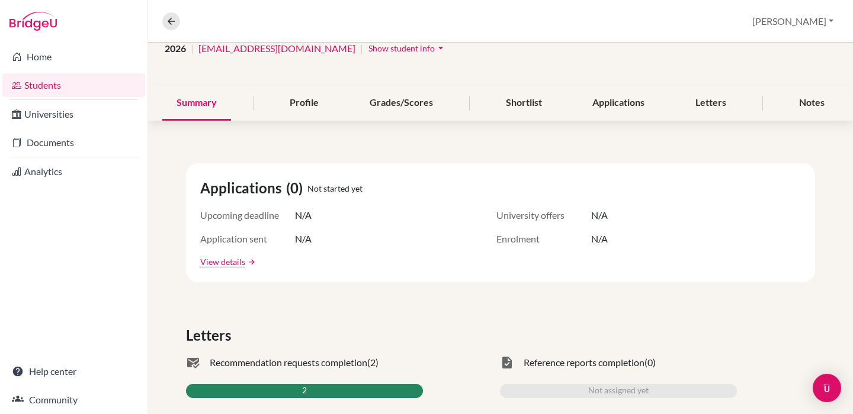
scroll to position [311, 0]
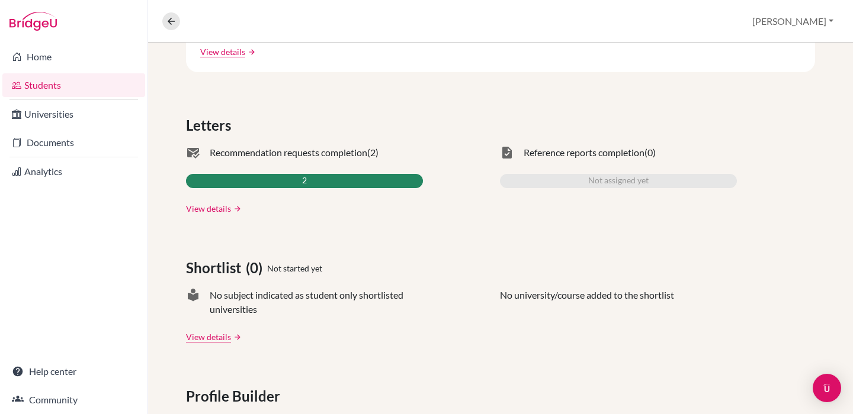
click at [209, 206] on link "View details" at bounding box center [208, 208] width 45 height 12
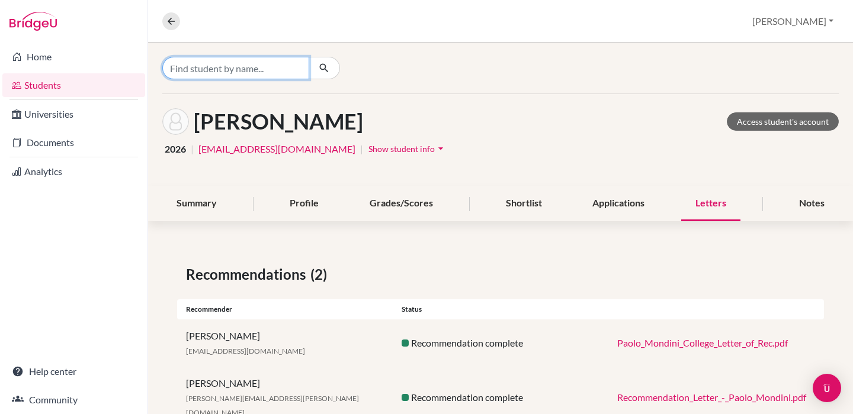
click at [256, 69] on input "Find student by name..." at bounding box center [235, 68] width 147 height 22
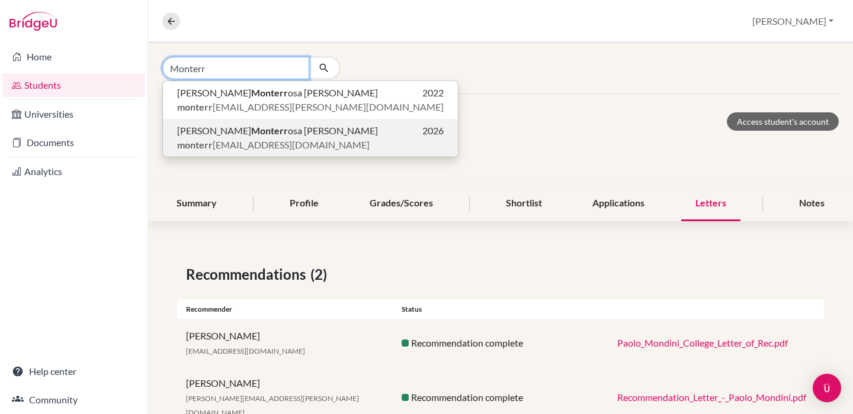
type input "Monterr"
click at [290, 137] on span "[PERSON_NAME] osa [PERSON_NAME]" at bounding box center [277, 131] width 201 height 14
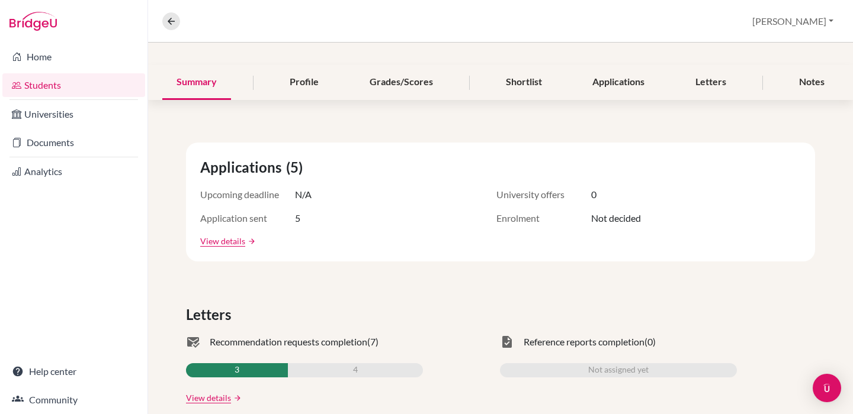
scroll to position [197, 0]
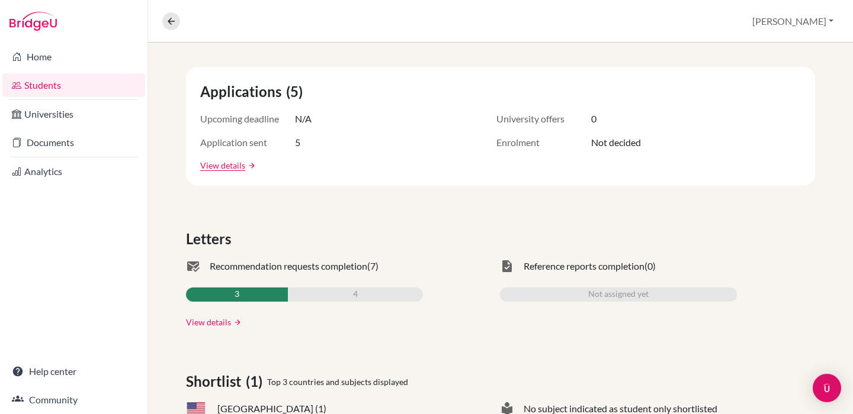
click at [223, 324] on link "View details" at bounding box center [208, 322] width 45 height 12
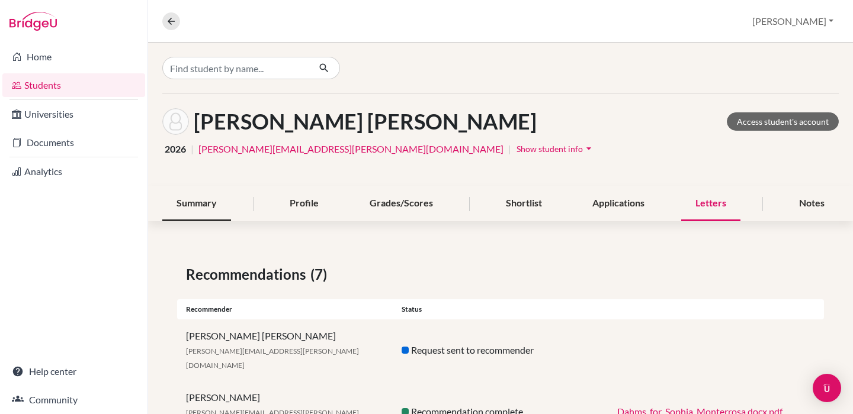
click at [200, 198] on div "Summary" at bounding box center [196, 204] width 69 height 35
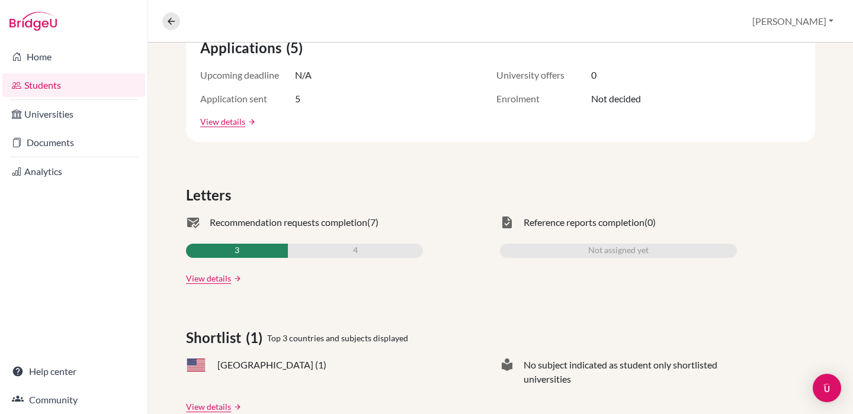
scroll to position [339, 0]
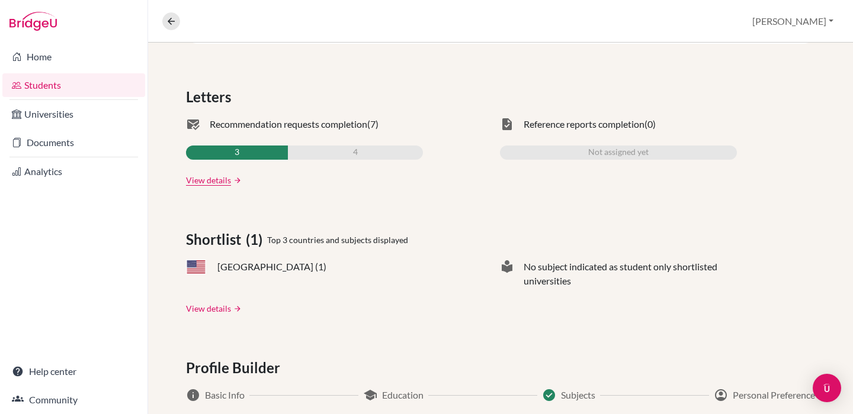
click at [214, 307] on link "View details" at bounding box center [208, 309] width 45 height 12
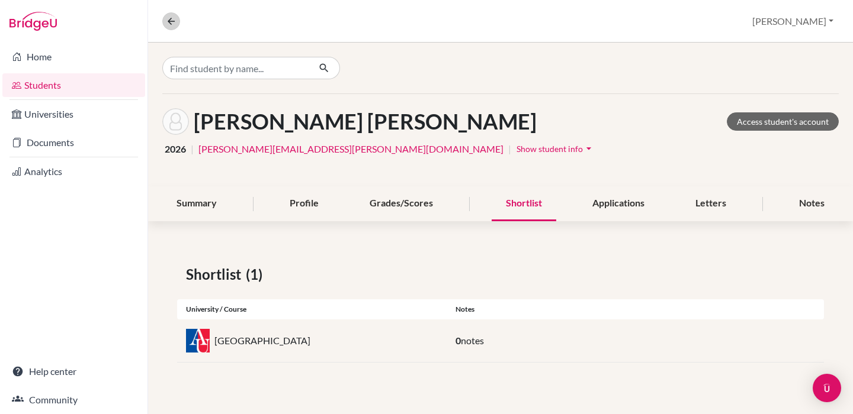
click at [171, 17] on icon at bounding box center [171, 21] width 11 height 11
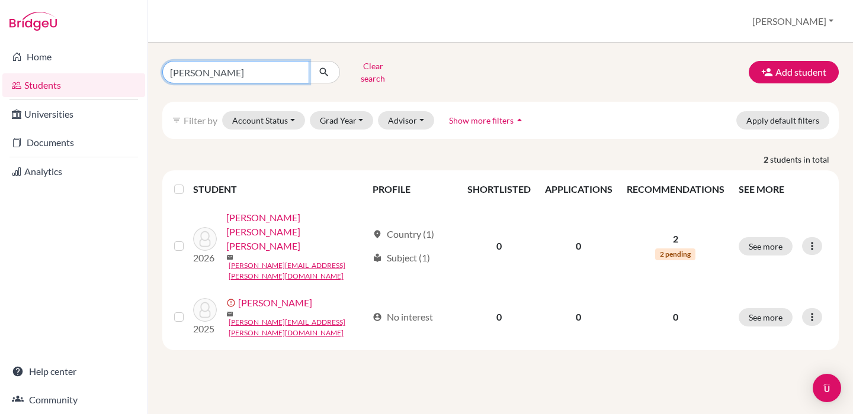
click at [194, 70] on input "[PERSON_NAME]" at bounding box center [235, 72] width 147 height 22
type input "[DEMOGRAPHIC_DATA]"
click at [324, 68] on button "submit" at bounding box center [323, 72] width 31 height 22
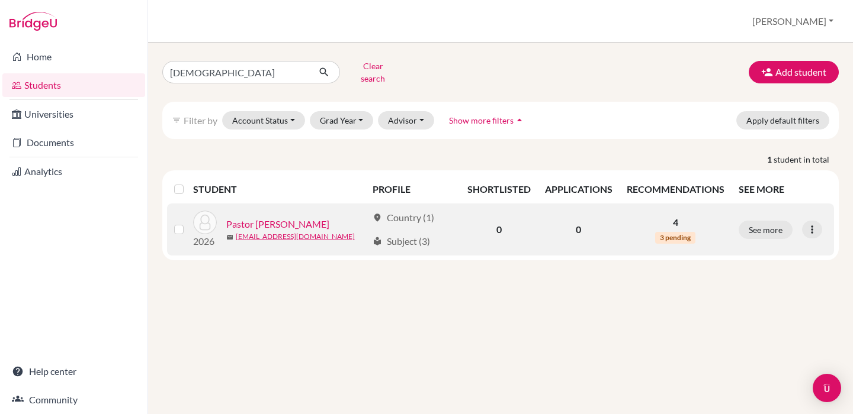
click at [276, 217] on link "Pastor [PERSON_NAME]" at bounding box center [277, 224] width 103 height 14
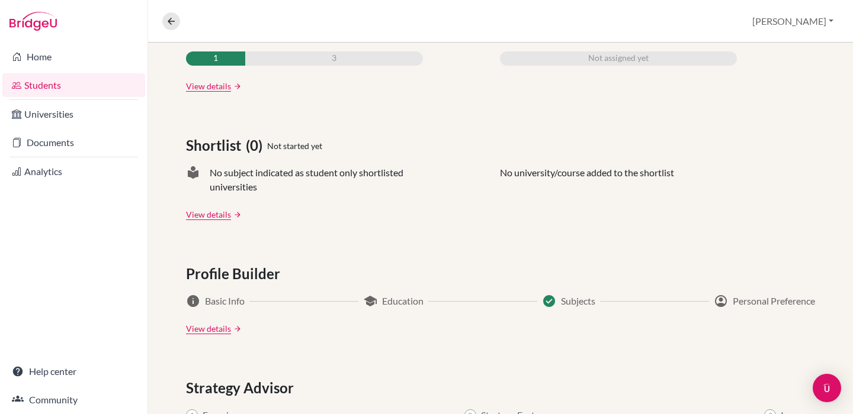
scroll to position [413, 0]
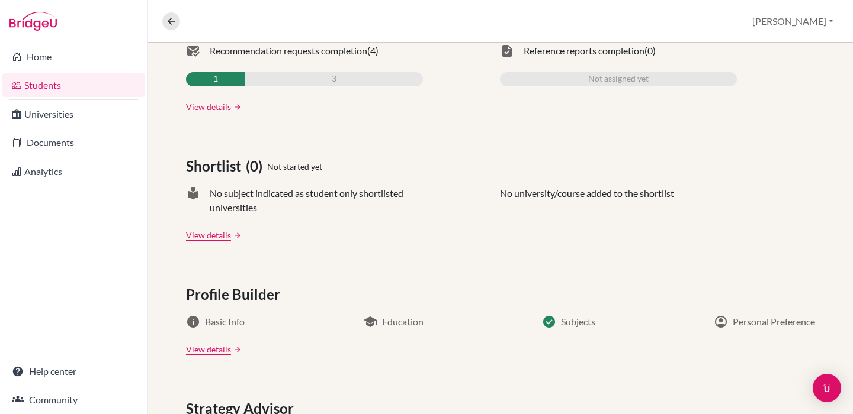
click at [204, 106] on link "View details" at bounding box center [208, 107] width 45 height 12
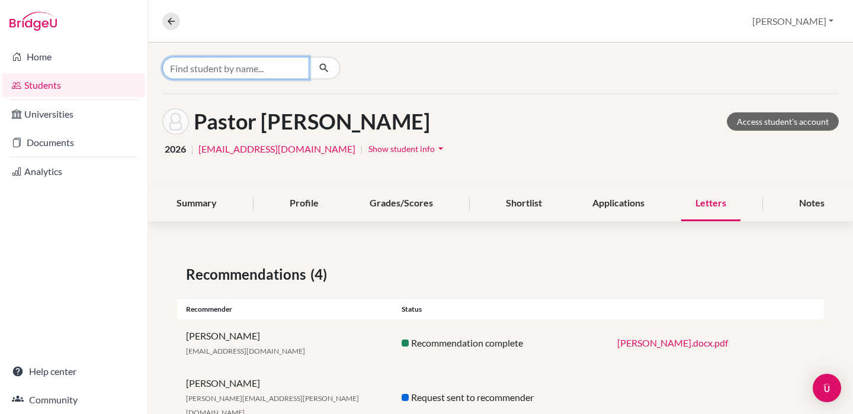
click at [242, 60] on input "Find student by name..." at bounding box center [235, 68] width 147 height 22
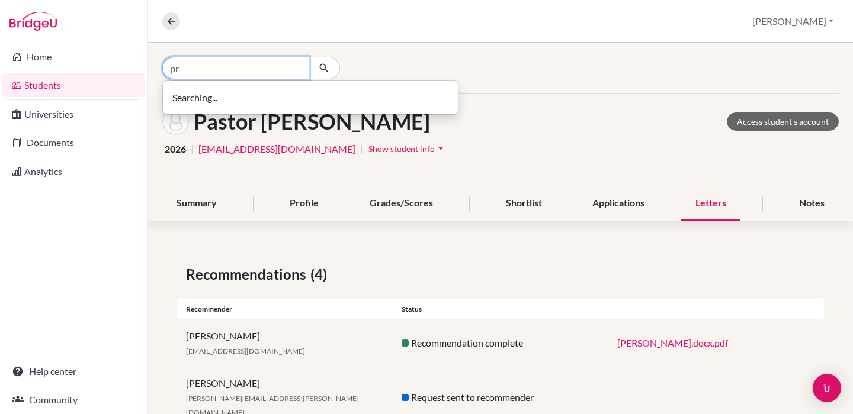
type input "p"
click at [246, 66] on input "Find student by name..." at bounding box center [235, 68] width 147 height 22
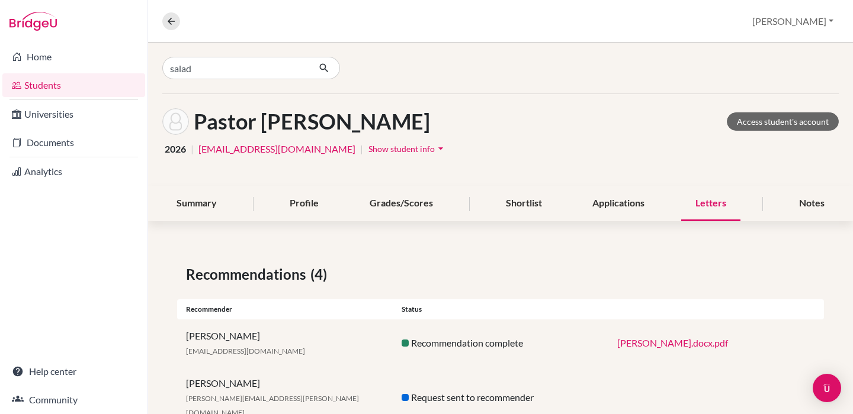
drag, startPoint x: 246, startPoint y: 66, endPoint x: 239, endPoint y: 137, distance: 71.5
click at [239, 137] on div "Pastor [PERSON_NAME] Access student's account 2026 | [EMAIL_ADDRESS][DOMAIN_NAM…" at bounding box center [500, 140] width 705 height 92
click at [224, 72] on input "salad" at bounding box center [235, 68] width 147 height 22
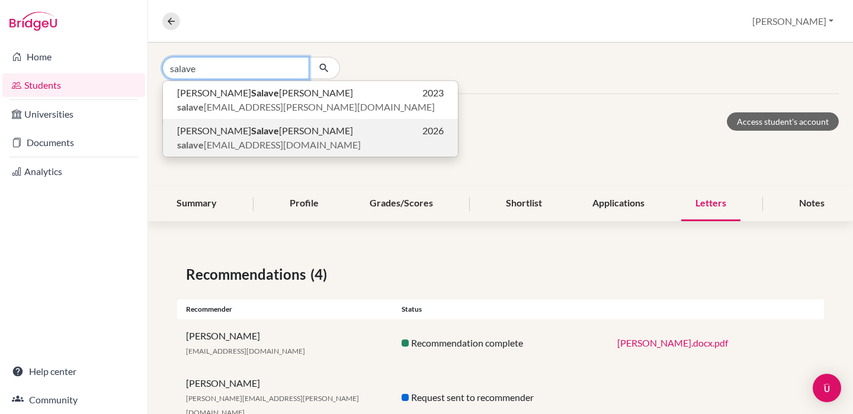
type input "salave"
click at [242, 140] on span "salave [EMAIL_ADDRESS][DOMAIN_NAME]" at bounding box center [269, 145] width 184 height 14
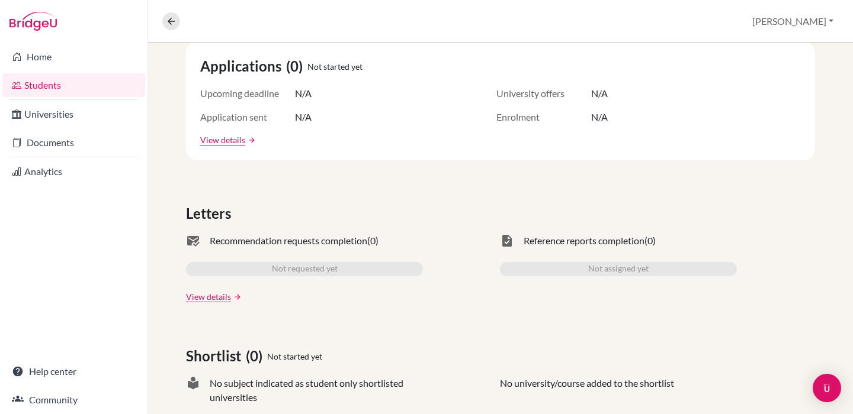
scroll to position [235, 0]
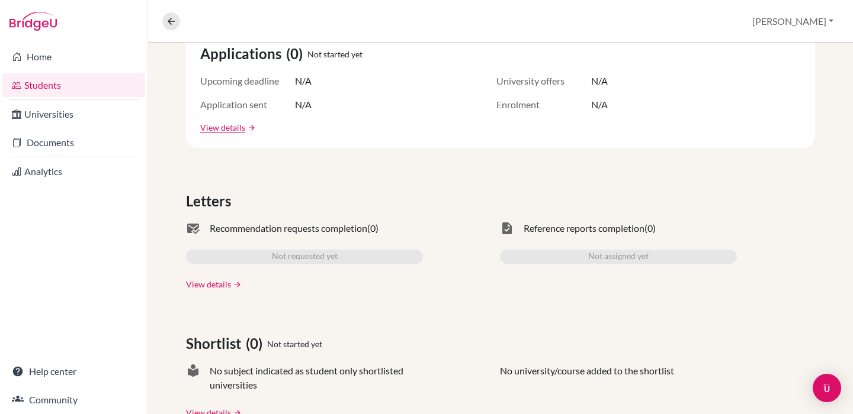
click at [213, 290] on link "View details" at bounding box center [208, 284] width 45 height 12
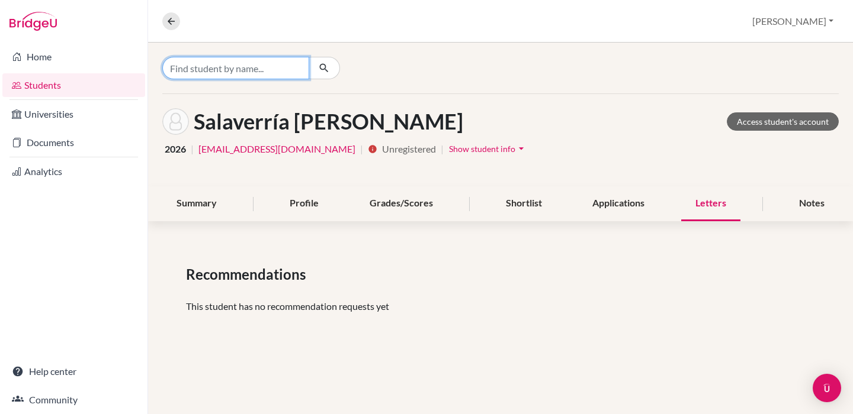
click at [234, 66] on input "Find student by name..." at bounding box center [235, 68] width 147 height 22
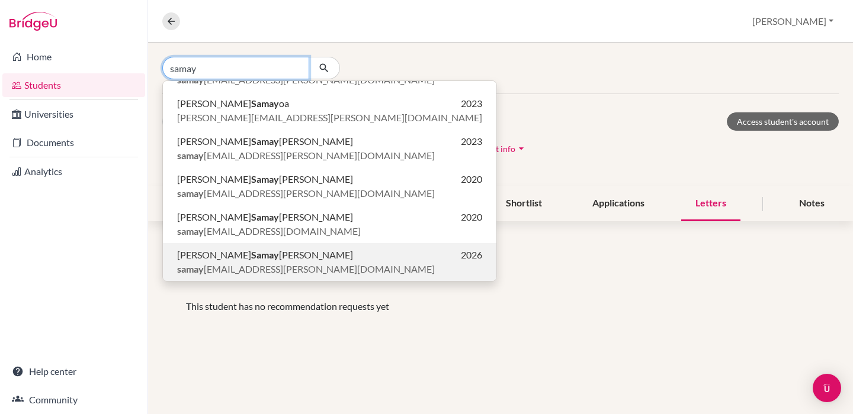
scroll to position [65, 0]
type input "samay"
click at [254, 259] on b "Samay" at bounding box center [265, 254] width 28 height 11
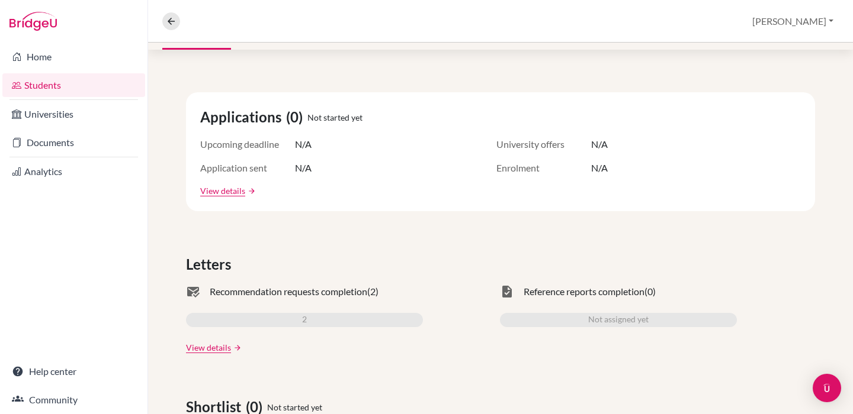
scroll to position [172, 0]
click at [227, 339] on div "mark_email_read Recommendation requests completion (2) 2 View details arrow_for…" at bounding box center [304, 318] width 237 height 69
click at [219, 351] on link "View details" at bounding box center [208, 347] width 45 height 12
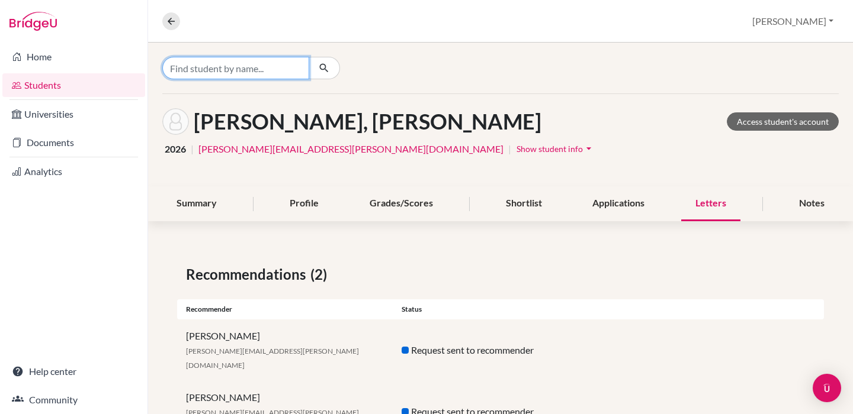
click at [248, 66] on input "Find student by name..." at bounding box center [235, 68] width 147 height 22
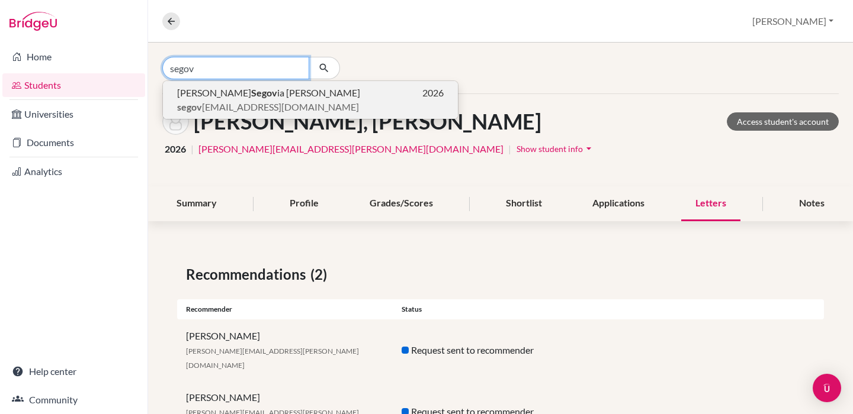
type input "segov"
click at [224, 94] on span "[PERSON_NAME] ia [PERSON_NAME]" at bounding box center [268, 93] width 183 height 14
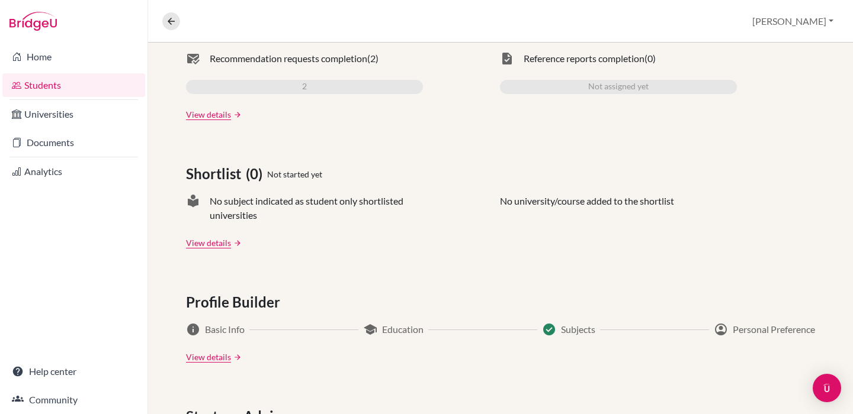
scroll to position [310, 0]
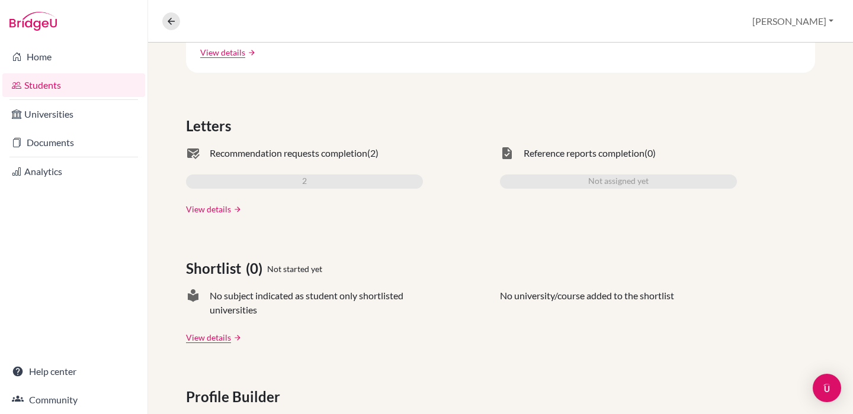
click at [216, 208] on link "View details" at bounding box center [208, 209] width 45 height 12
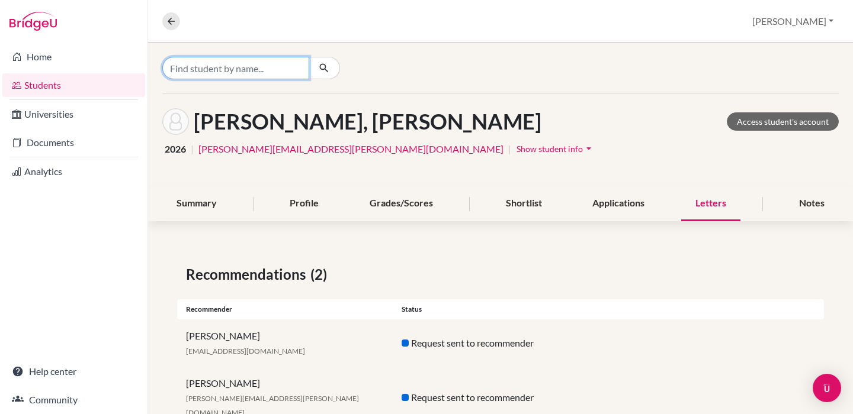
click at [237, 69] on input "Find student by name..." at bounding box center [235, 68] width 147 height 22
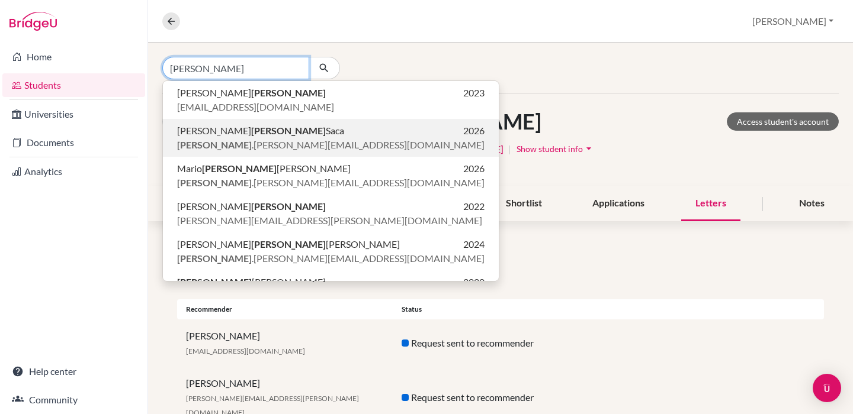
type input "[PERSON_NAME]"
click at [242, 142] on span "[PERSON_NAME] .[PERSON_NAME][EMAIL_ADDRESS][DOMAIN_NAME]" at bounding box center [330, 145] width 307 height 14
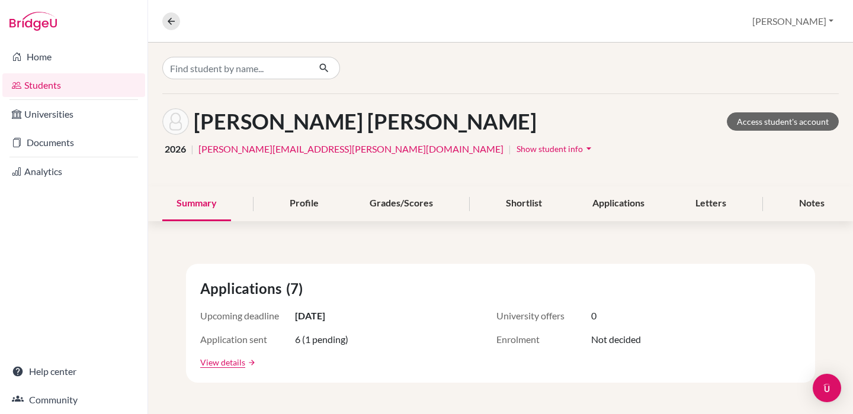
scroll to position [229, 0]
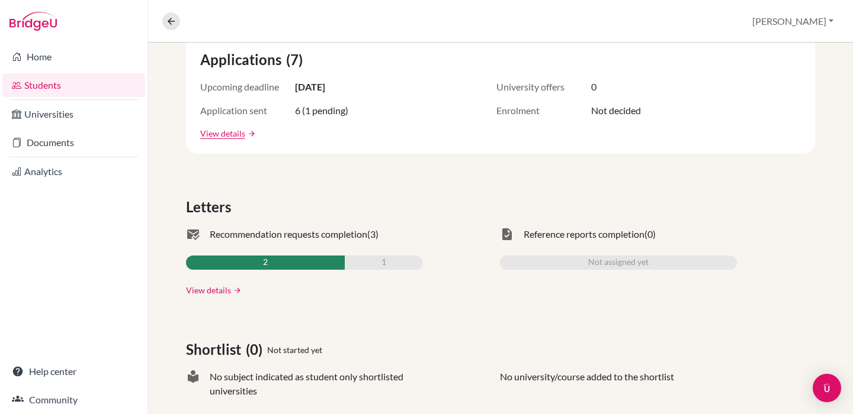
click at [216, 288] on link "View details" at bounding box center [208, 290] width 45 height 12
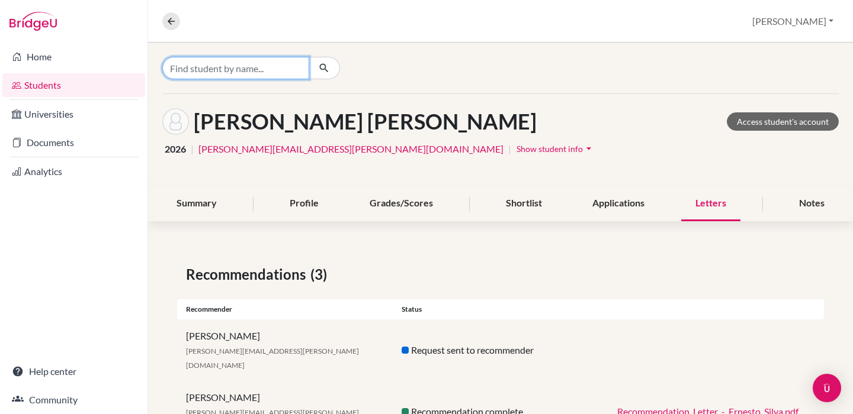
click at [241, 69] on input "Find student by name..." at bounding box center [235, 68] width 147 height 22
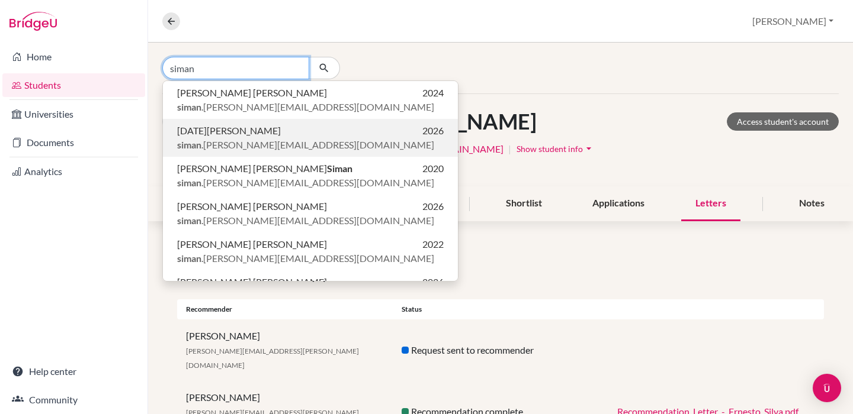
type input "siman"
click at [256, 130] on span "[DATE][PERSON_NAME]" at bounding box center [229, 131] width 104 height 14
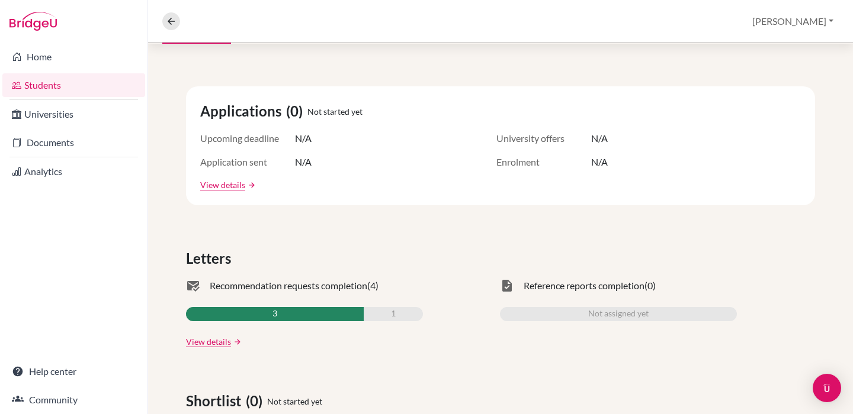
scroll to position [187, 0]
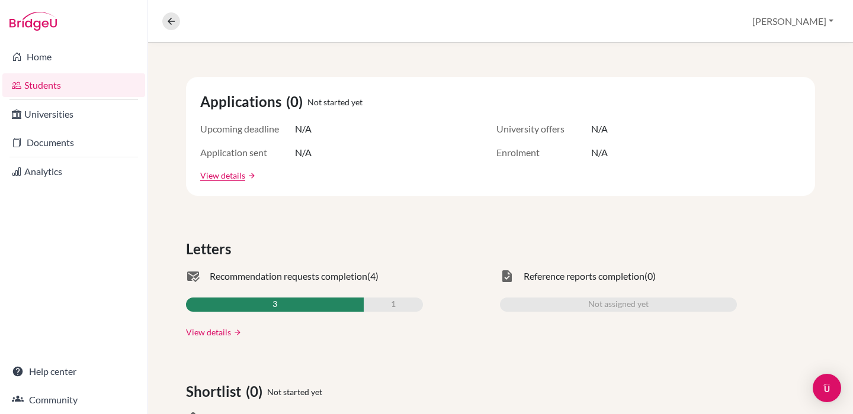
click at [204, 333] on link "View details" at bounding box center [208, 332] width 45 height 12
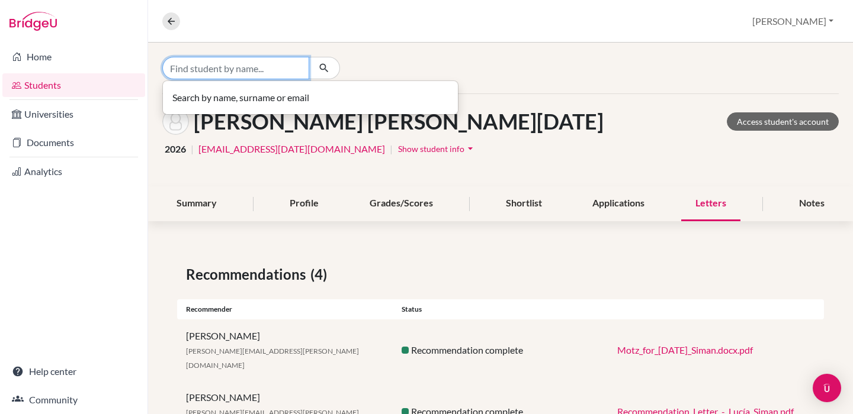
click at [235, 67] on input "Find student by name..." at bounding box center [235, 68] width 147 height 22
click at [160, 22] on div "Overview Student details [PERSON_NAME] Profile School Settings Log out" at bounding box center [500, 21] width 705 height 43
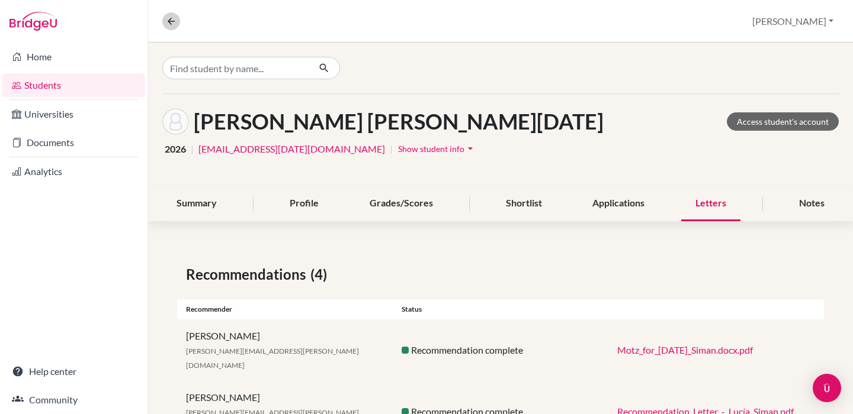
click at [169, 22] on icon at bounding box center [171, 21] width 11 height 11
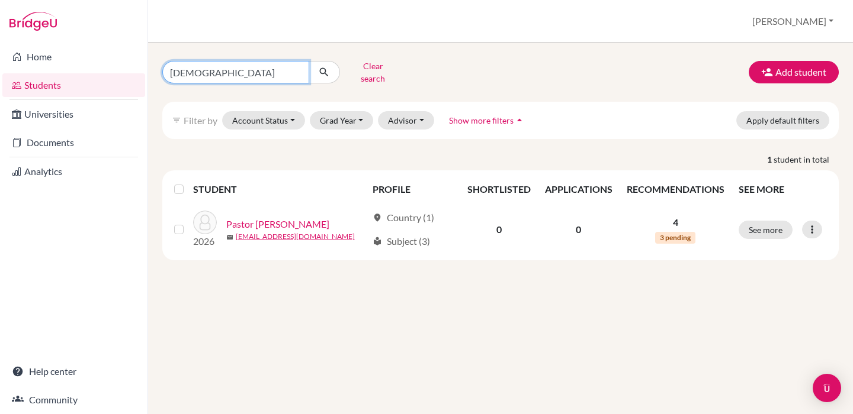
click at [231, 70] on input "[DEMOGRAPHIC_DATA]" at bounding box center [235, 72] width 147 height 22
type input "p"
type input "siman"
click at [324, 68] on button "submit" at bounding box center [323, 72] width 31 height 22
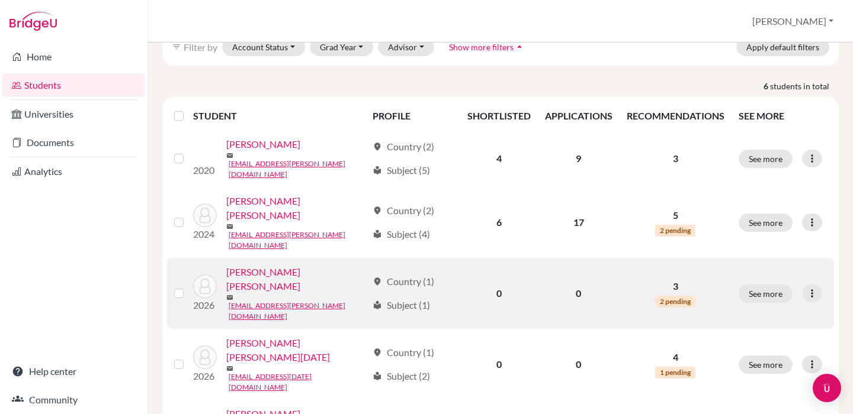
scroll to position [128, 0]
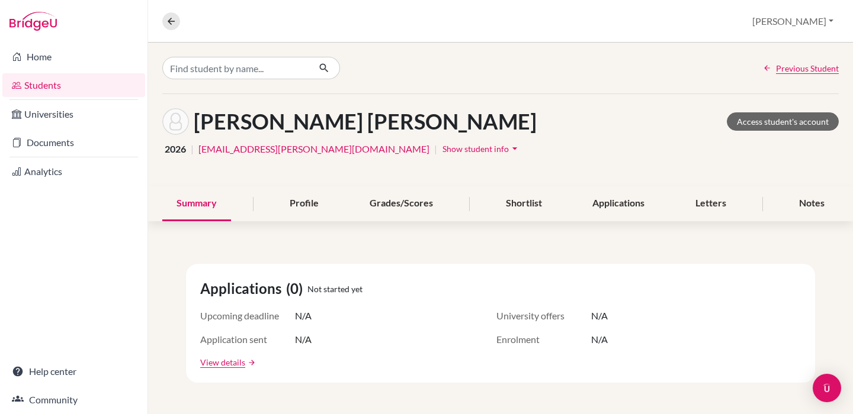
scroll to position [217, 0]
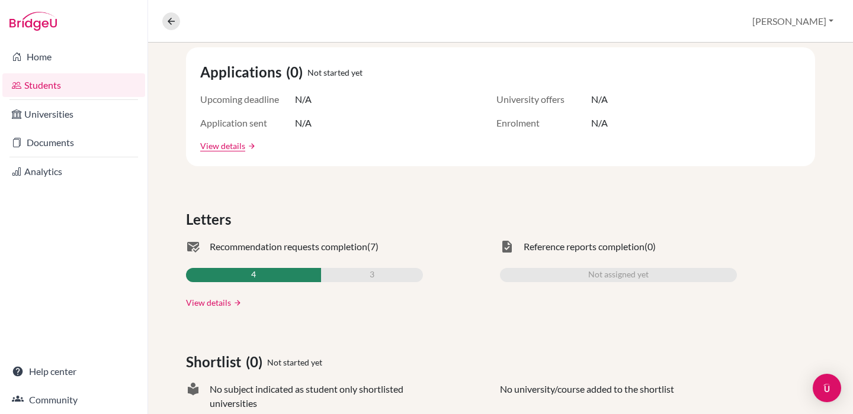
click at [212, 308] on link "View details" at bounding box center [208, 303] width 45 height 12
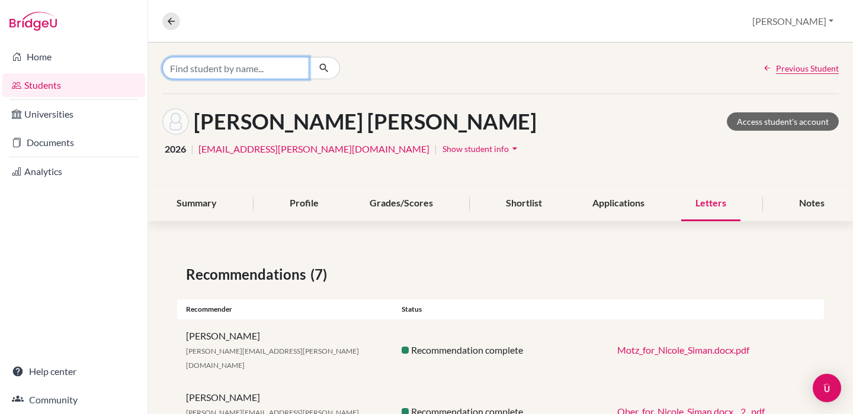
click at [232, 70] on input "Find student by name..." at bounding box center [235, 68] width 147 height 22
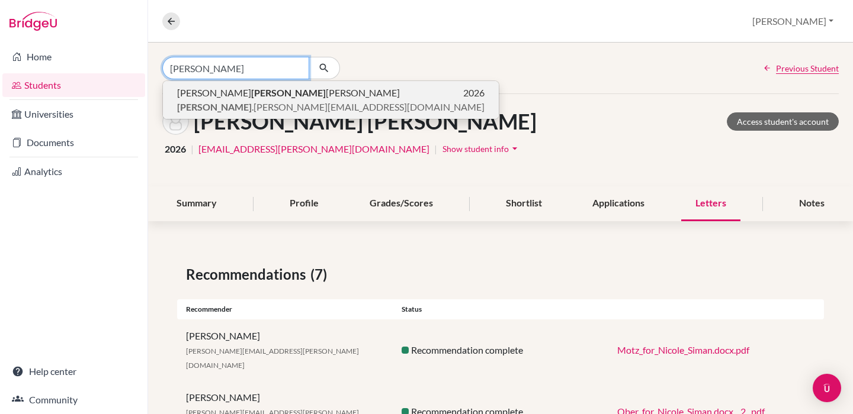
type input "[PERSON_NAME]"
click at [237, 105] on span "[PERSON_NAME] .[PERSON_NAME][EMAIL_ADDRESS][DOMAIN_NAME]" at bounding box center [330, 107] width 307 height 14
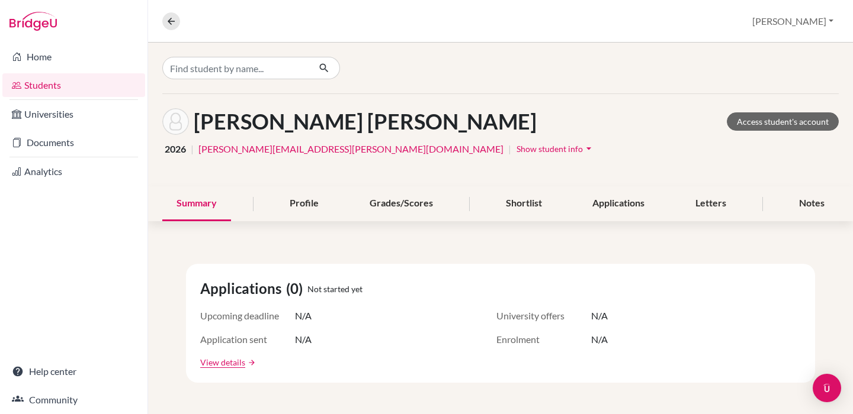
scroll to position [203, 0]
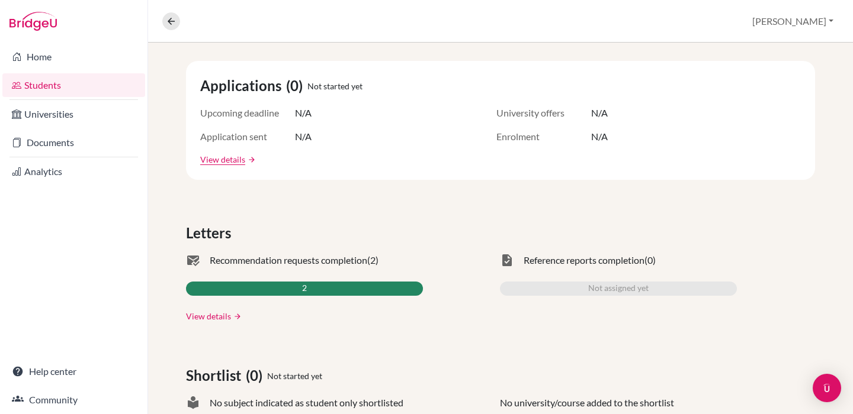
click at [208, 314] on link "View details" at bounding box center [208, 316] width 45 height 12
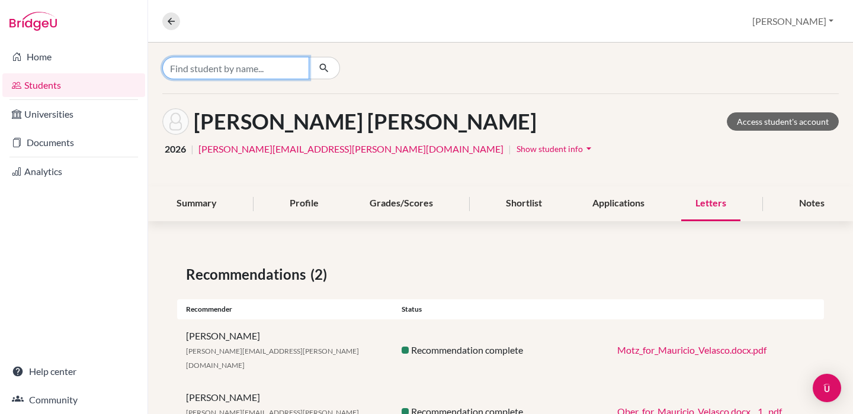
click at [233, 71] on input "Find student by name..." at bounding box center [235, 68] width 147 height 22
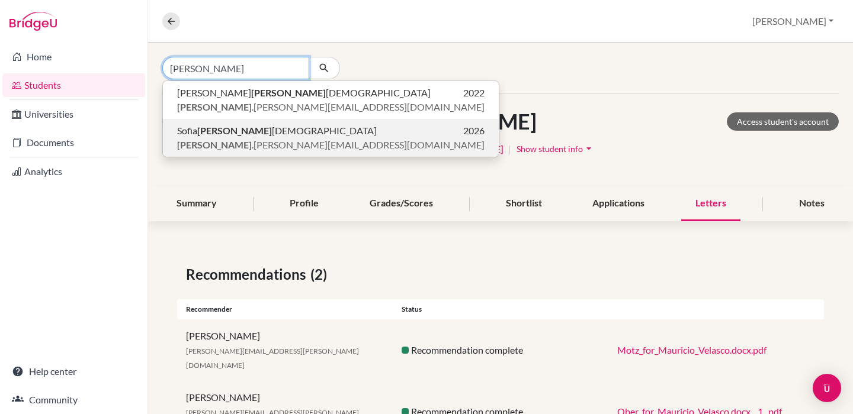
type input "[PERSON_NAME]"
click at [230, 140] on span "[PERSON_NAME] .[PERSON_NAME][EMAIL_ADDRESS][DOMAIN_NAME]" at bounding box center [330, 145] width 307 height 14
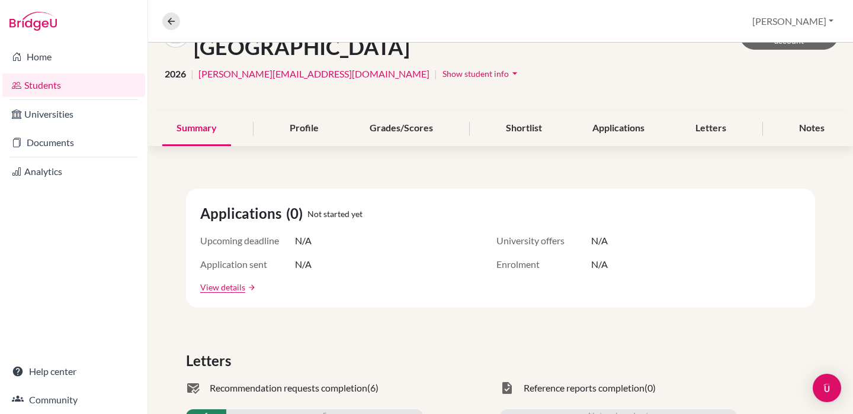
scroll to position [146, 0]
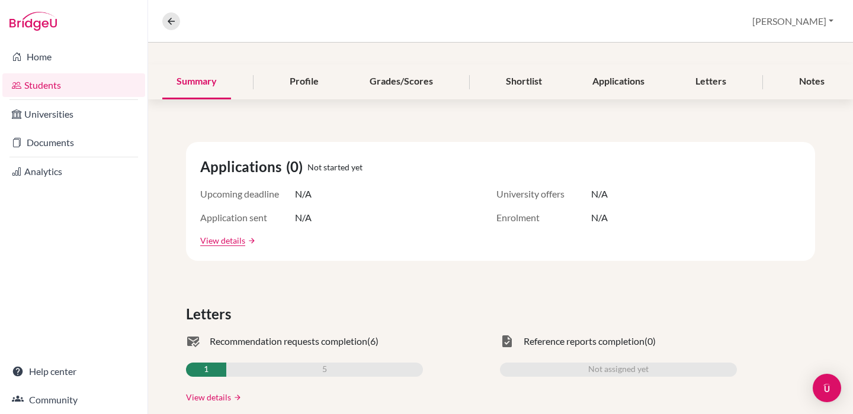
click at [223, 391] on link "View details" at bounding box center [208, 397] width 45 height 12
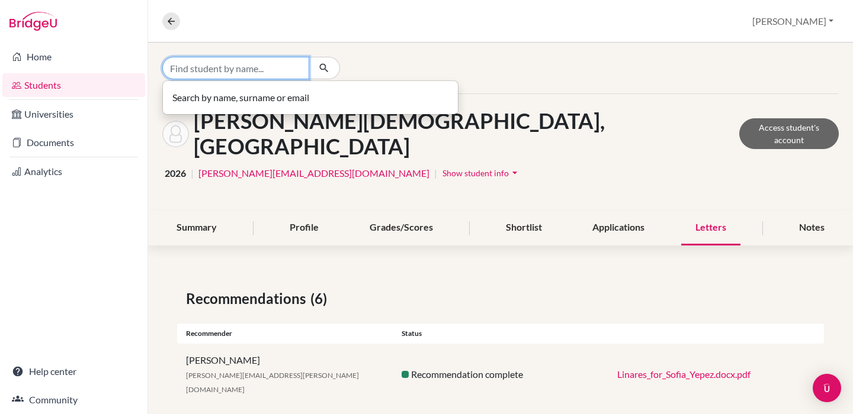
click at [255, 71] on input "Find student by name..." at bounding box center [235, 68] width 147 height 22
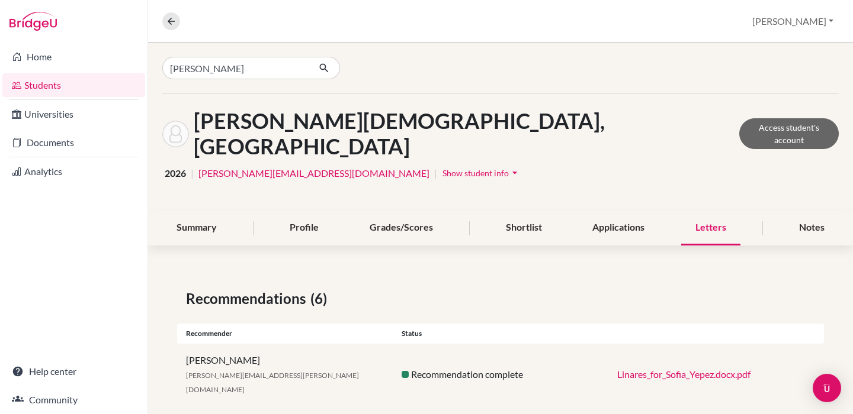
click at [329, 67] on icon "button" at bounding box center [324, 68] width 12 height 12
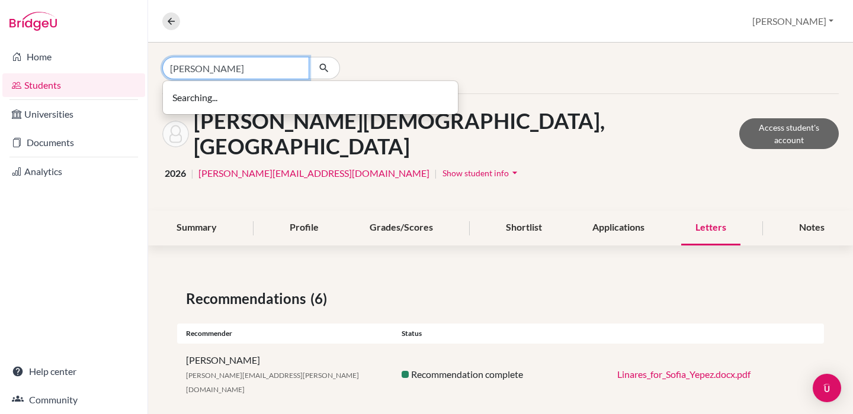
type input "[PERSON_NAME]"
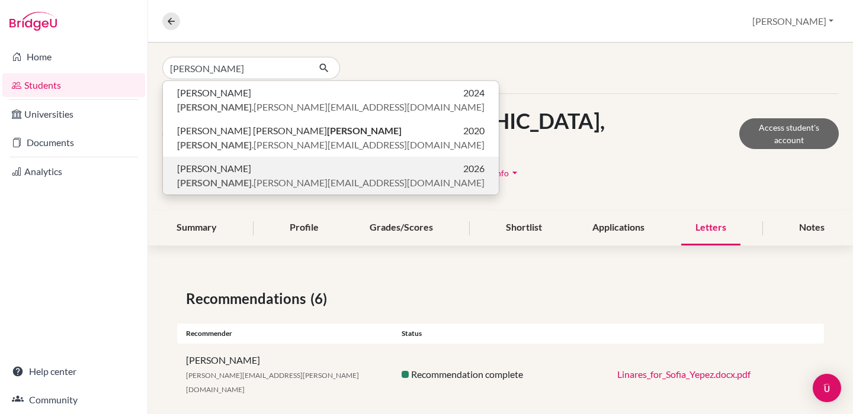
click at [267, 181] on span "[PERSON_NAME] .[PERSON_NAME][EMAIL_ADDRESS][DOMAIN_NAME]" at bounding box center [330, 183] width 307 height 14
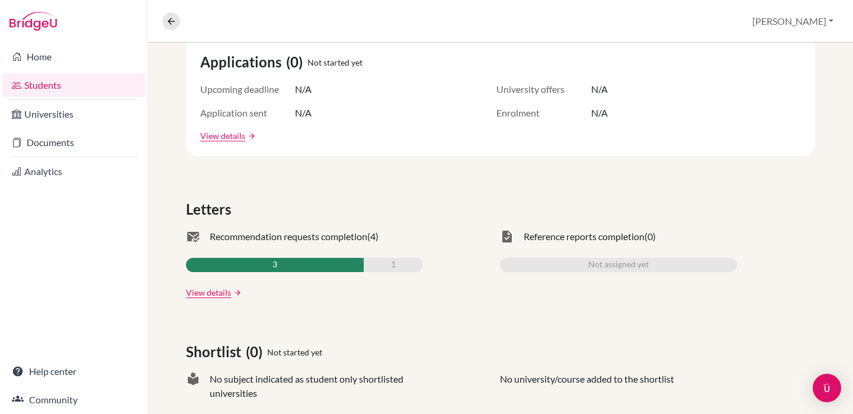
scroll to position [234, 0]
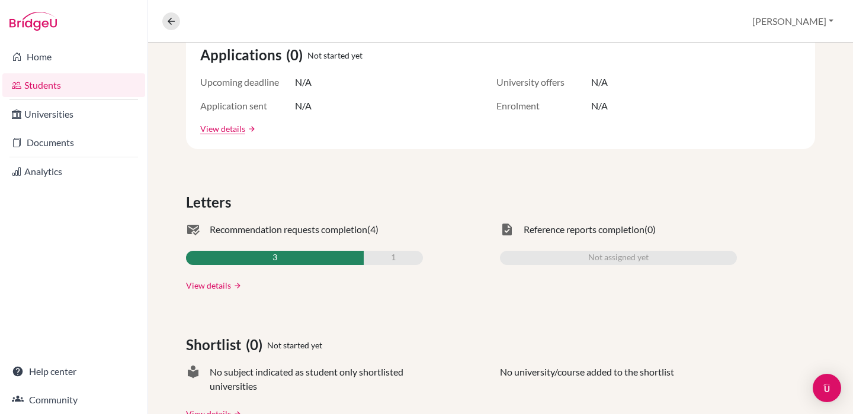
click at [216, 285] on link "View details" at bounding box center [208, 285] width 45 height 12
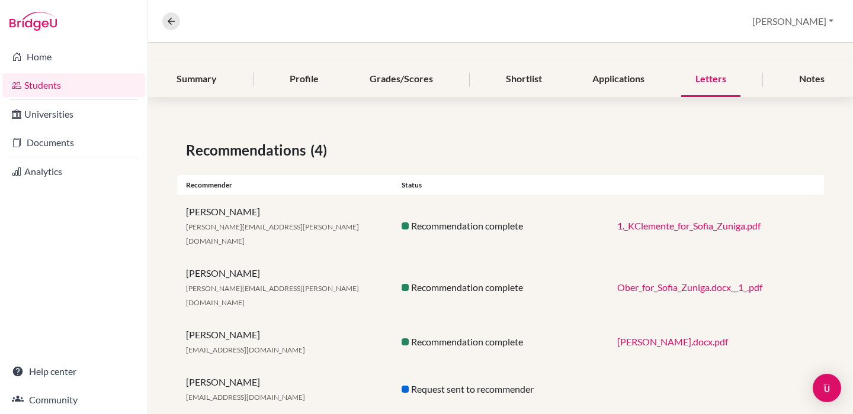
scroll to position [123, 0]
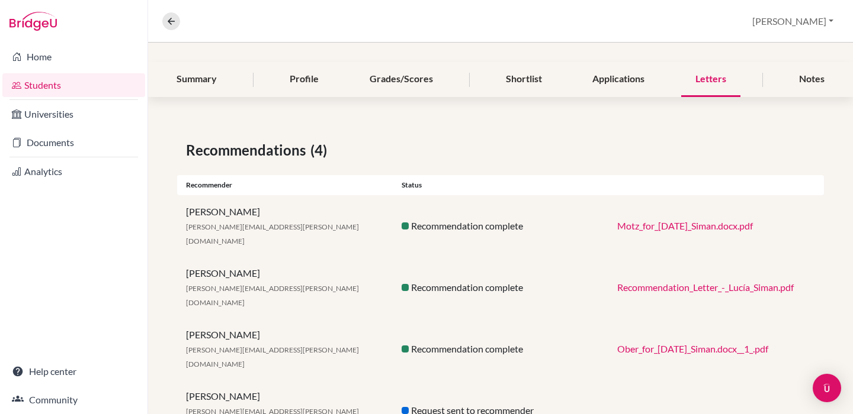
scroll to position [123, 0]
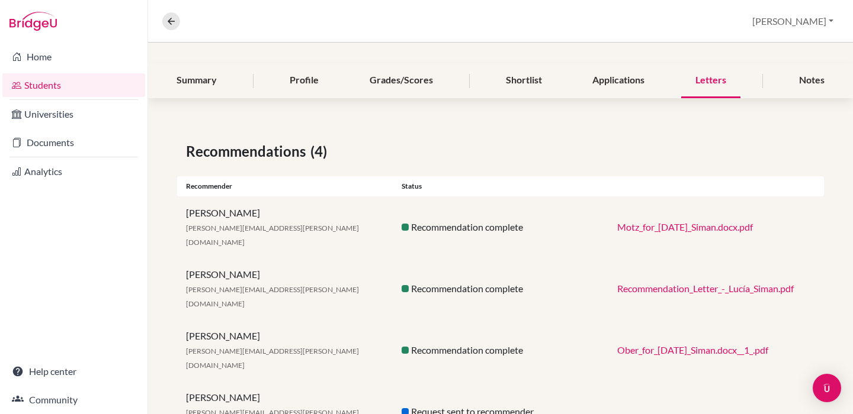
click at [650, 221] on link "Motz_for_[DATE]_Siman.docx.pdf" at bounding box center [685, 226] width 136 height 11
click at [634, 283] on link "Recommendation_Letter_-_Lucía_Siman.pdf" at bounding box center [705, 288] width 176 height 11
click at [693, 343] on div "Ober_for_[DATE]_Siman.docx__1_.pdf" at bounding box center [716, 350] width 216 height 14
click at [692, 345] on link "Ober_for_[DATE]_Siman.docx__1_.pdf" at bounding box center [692, 350] width 151 height 11
